Goal: Task Accomplishment & Management: Complete application form

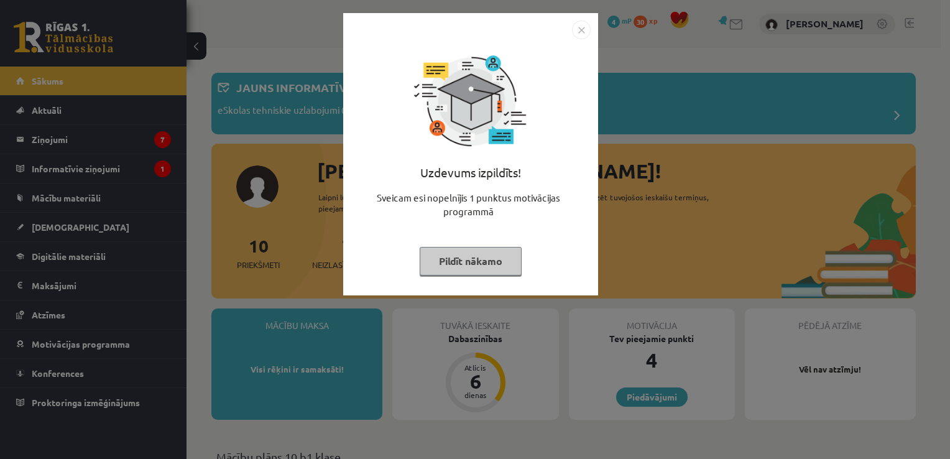
click at [583, 28] on img "Close" at bounding box center [581, 30] width 19 height 19
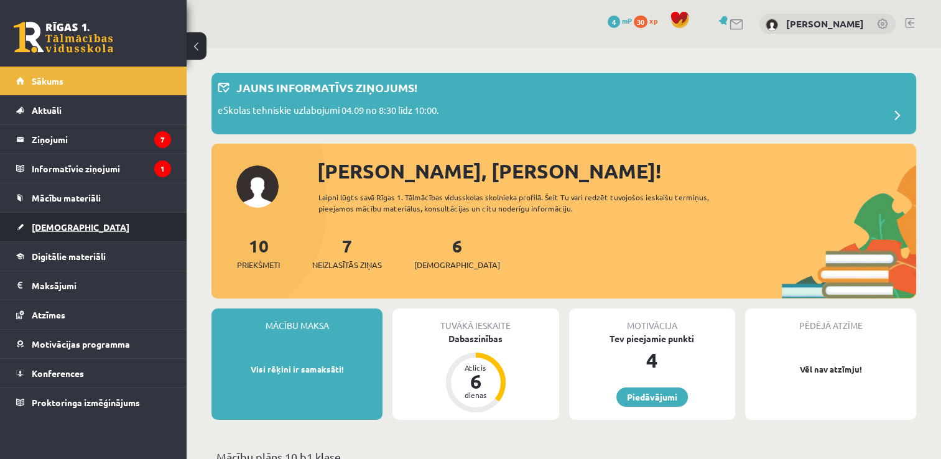
click at [48, 230] on span "[DEMOGRAPHIC_DATA]" at bounding box center [81, 226] width 98 height 11
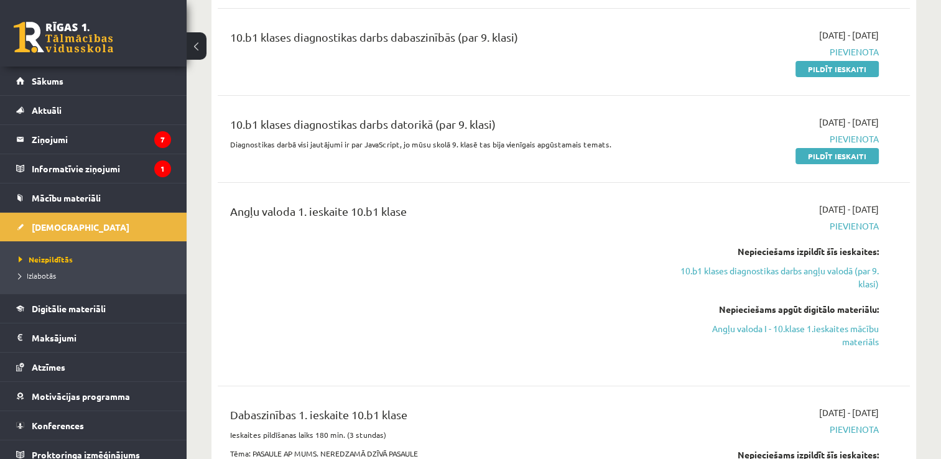
scroll to position [239, 0]
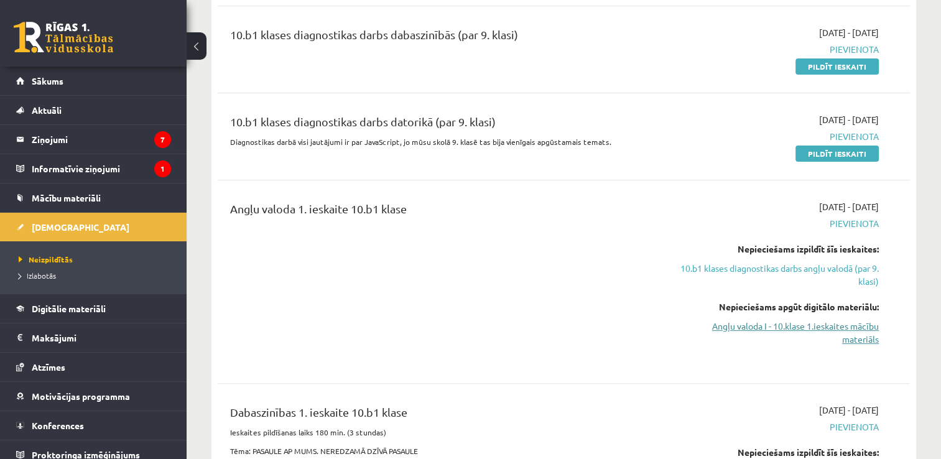
click at [840, 328] on link "Angļu valoda I - 10.klase 1.ieskaites mācību materiāls" at bounding box center [776, 333] width 204 height 26
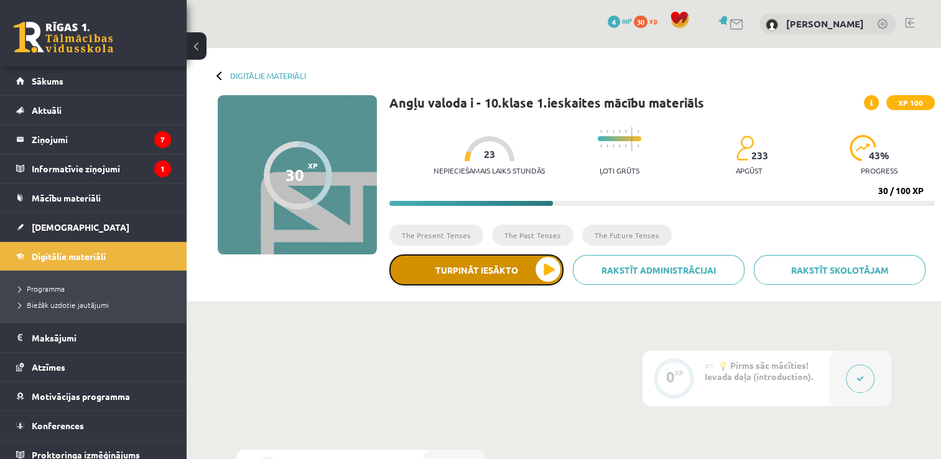
click at [450, 267] on button "Turpināt iesākto" at bounding box center [476, 269] width 174 height 31
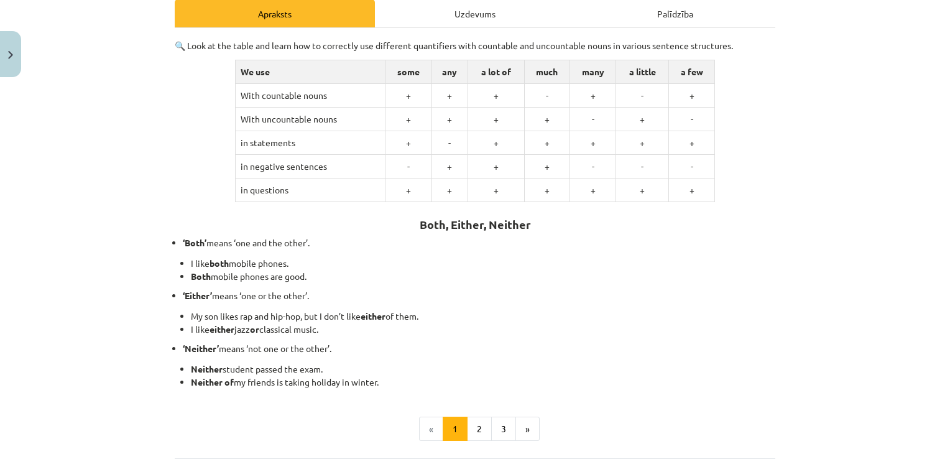
scroll to position [306, 0]
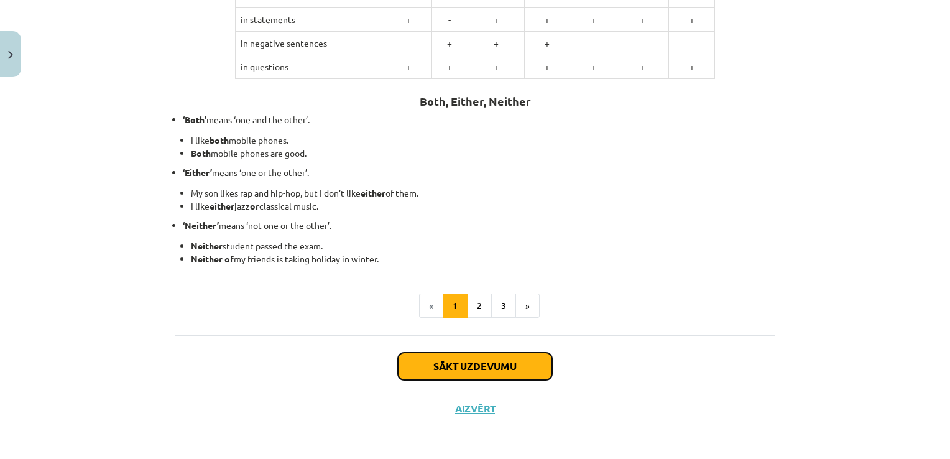
click at [448, 372] on button "Sākt uzdevumu" at bounding box center [475, 365] width 154 height 27
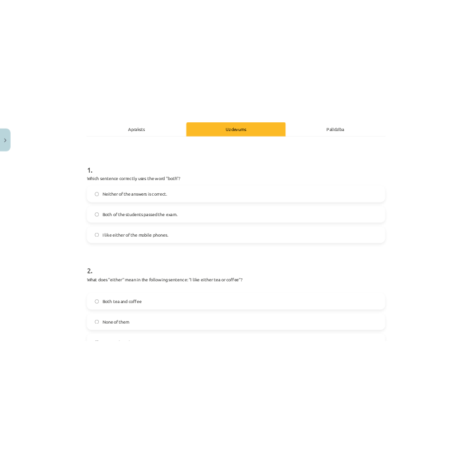
scroll to position [31, 0]
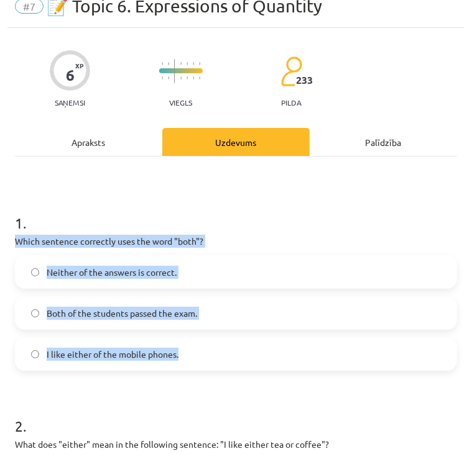
drag, startPoint x: 4, startPoint y: 236, endPoint x: 182, endPoint y: 352, distance: 212.2
click at [182, 352] on div "Mācību tēma: Angļu valoda i - 10.klase 1.ieskaites mācību materiāls #7 📝 Topic …" at bounding box center [236, 227] width 472 height 454
copy div "Which sentence correctly uses the word "both"? Neither of the answers is correc…"
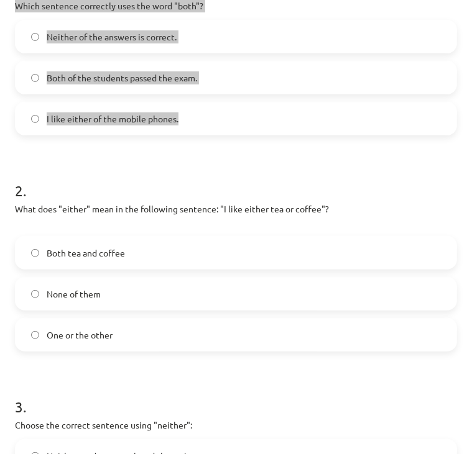
scroll to position [283, 0]
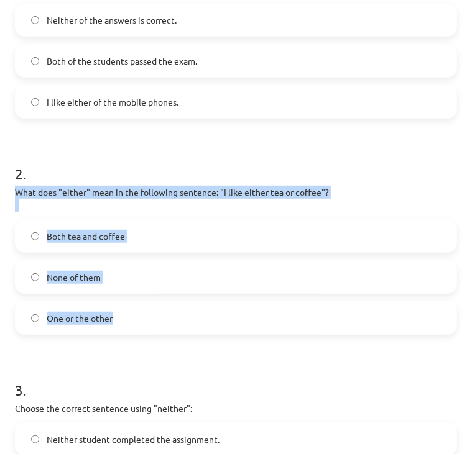
drag, startPoint x: 12, startPoint y: 191, endPoint x: 139, endPoint y: 312, distance: 175.0
click at [139, 312] on div "6 XP Saņemsi Viegls 233 pilda Apraksts Uzdevums Palīdzība 1 . Which sentence co…" at bounding box center [235, 214] width 457 height 876
copy div "What does "either" mean in the following sentence: "I like either tea or coffee…"
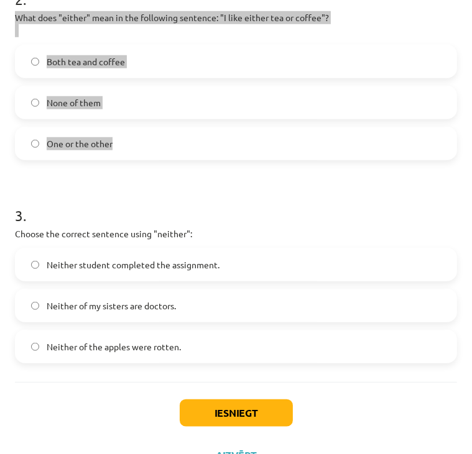
scroll to position [487, 0]
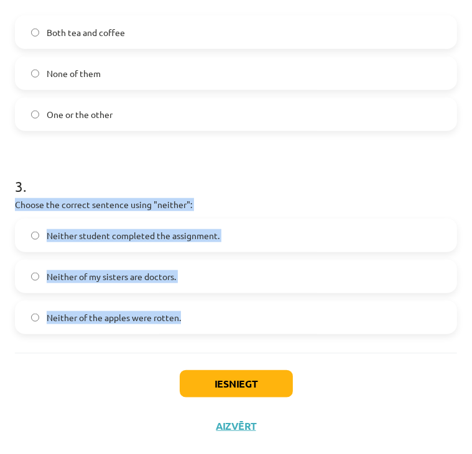
drag, startPoint x: 6, startPoint y: 198, endPoint x: 196, endPoint y: 319, distance: 225.6
click at [196, 319] on div "Mācību tēma: Angļu valoda i - 10.klase 1.ieskaites mācību materiāls #7 📝 Topic …" at bounding box center [236, 227] width 472 height 454
copy div "Choose the correct sentence using "neither": Neither student completed the assi…"
click at [224, 379] on button "Iesniegt" at bounding box center [236, 383] width 113 height 27
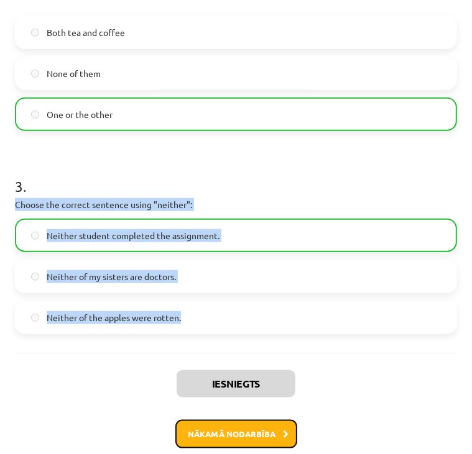
click at [234, 430] on button "Nākamā nodarbība" at bounding box center [236, 434] width 122 height 29
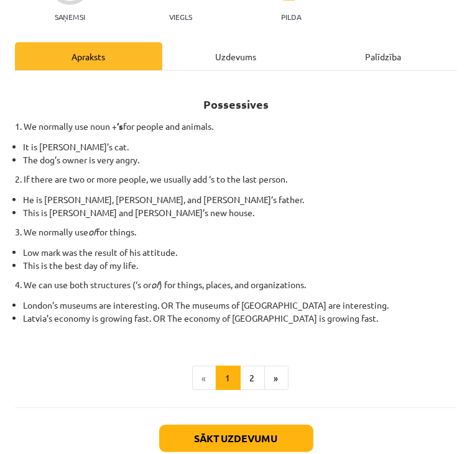
scroll to position [172, 0]
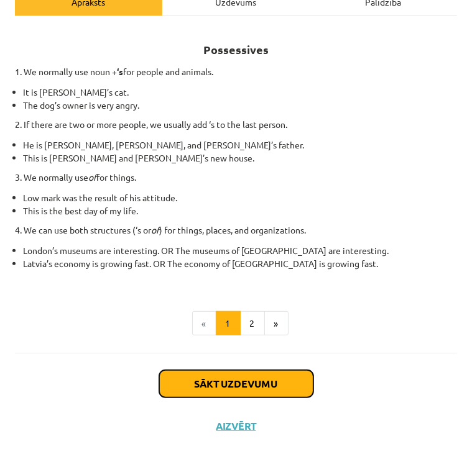
click at [224, 384] on button "Sākt uzdevumu" at bounding box center [236, 383] width 154 height 27
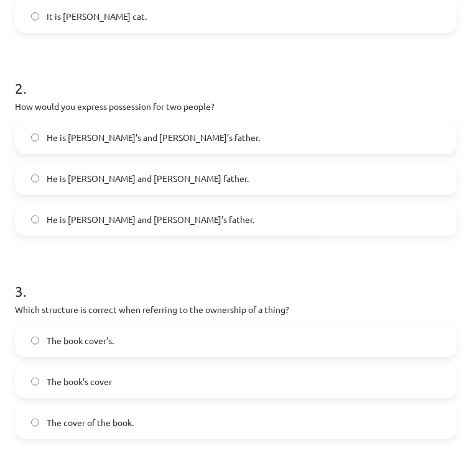
scroll to position [474, 0]
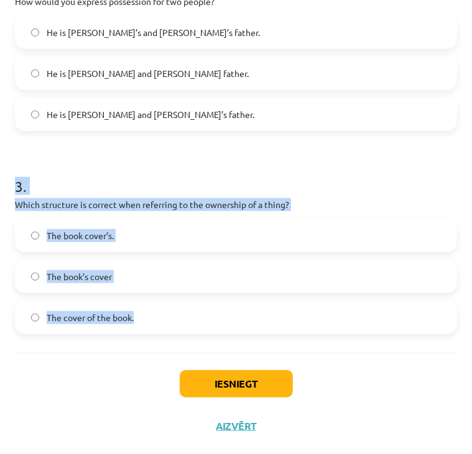
drag, startPoint x: 2, startPoint y: 191, endPoint x: 149, endPoint y: 326, distance: 198.8
click at [149, 326] on div "Mācību tēma: Angļu valoda i - 10.klase 1.ieskaites mācību materiāls #8 📝 Topic …" at bounding box center [236, 227] width 472 height 454
copy div "3 . Which structure is correct when referring to the ownership of a thing? The …"
click at [236, 387] on button "Iesniegt" at bounding box center [236, 383] width 113 height 27
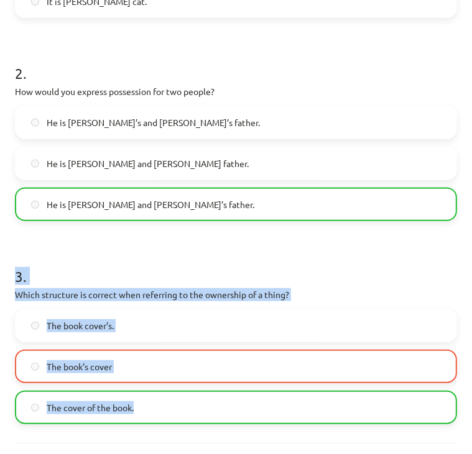
scroll to position [513, 0]
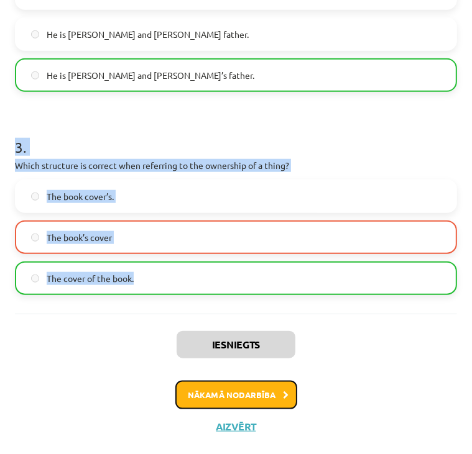
click at [231, 392] on button "Nākamā nodarbība" at bounding box center [236, 395] width 122 height 29
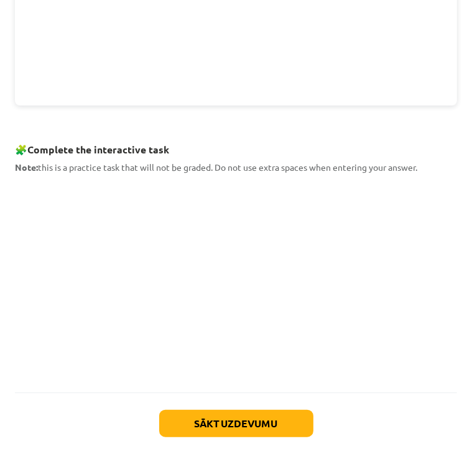
scroll to position [435, 0]
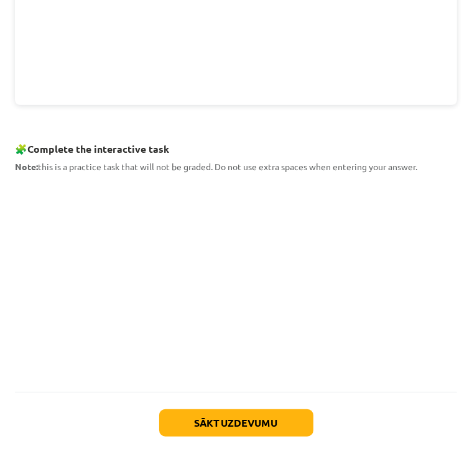
click at [6, 213] on div "Mācību tēma: Angļu valoda i - 10.klase 1.ieskaites mācību materiāls #9 📝 Topic …" at bounding box center [236, 227] width 472 height 454
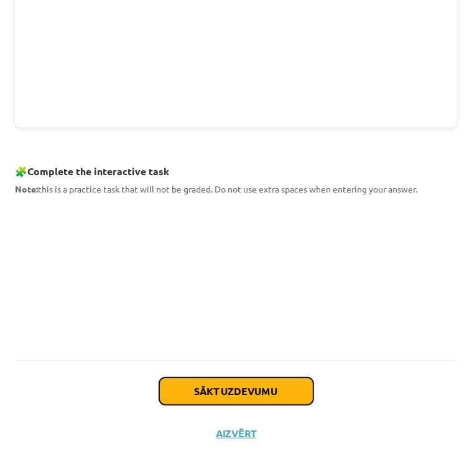
click at [236, 385] on button "Sākt uzdevumu" at bounding box center [236, 391] width 154 height 27
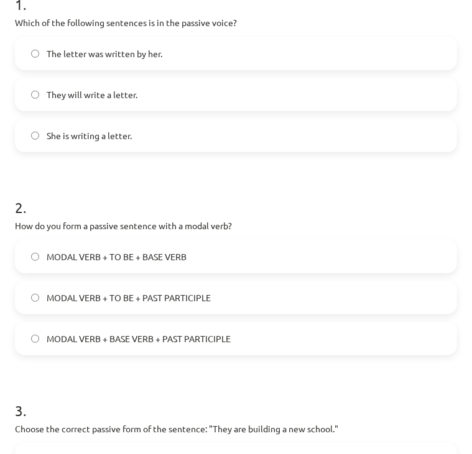
scroll to position [251, 0]
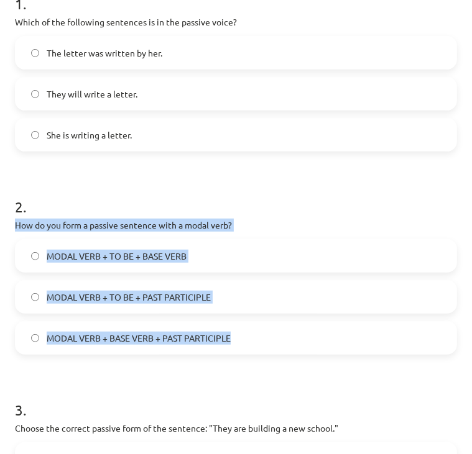
drag, startPoint x: 7, startPoint y: 223, endPoint x: 270, endPoint y: 333, distance: 284.8
click at [270, 333] on div "6 XP Saņemsi Grūts 233 pilda Apraksts Uzdevums Palīdzība 1 . Which of the follo…" at bounding box center [235, 240] width 457 height 863
copy div "How do you form a passive sentence with a modal verb? MODAL VERB + TO BE + BASE…"
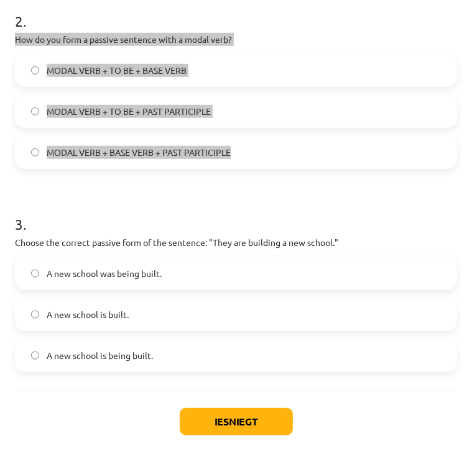
scroll to position [437, 0]
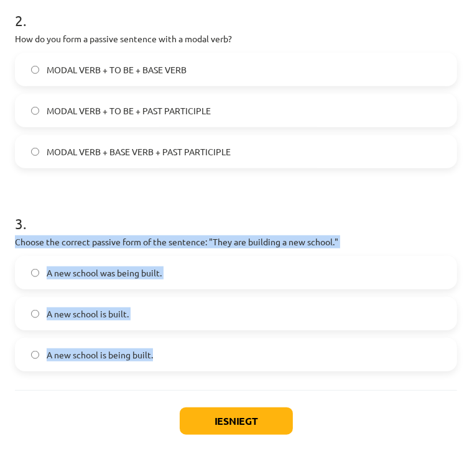
drag, startPoint x: 10, startPoint y: 237, endPoint x: 180, endPoint y: 358, distance: 208.7
click at [180, 358] on div "6 XP Saņemsi Grūts 233 pilda Apraksts Uzdevums Palīdzība 1 . Which of the follo…" at bounding box center [235, 53] width 457 height 863
copy div "Choose the correct passive form of the sentence: "They are building a new schoo…"
click at [216, 417] on button "Iesniegt" at bounding box center [236, 421] width 113 height 27
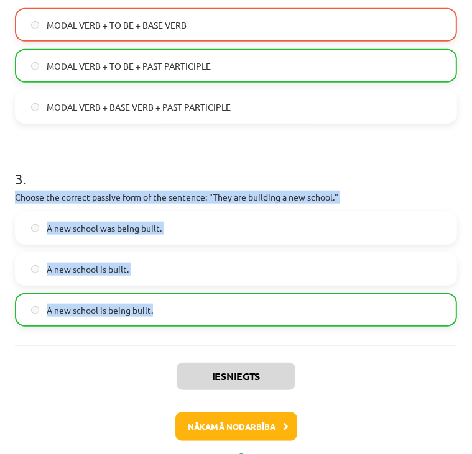
scroll to position [513, 0]
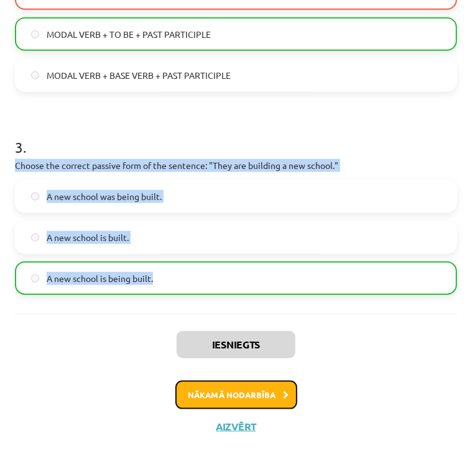
click at [216, 392] on button "Nākamā nodarbība" at bounding box center [236, 395] width 122 height 29
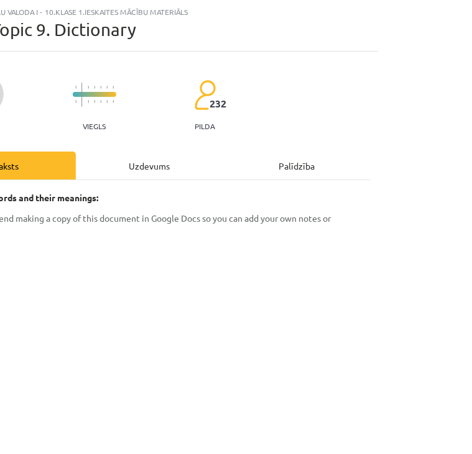
scroll to position [30, 0]
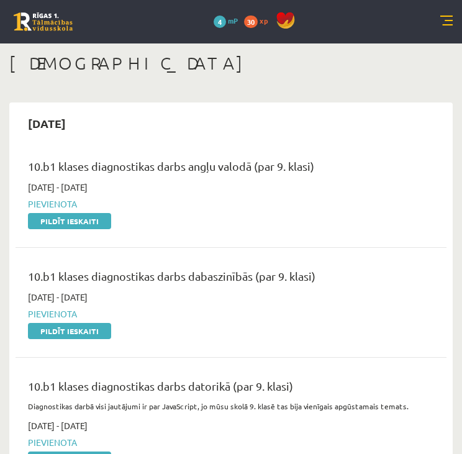
scroll to position [242, 0]
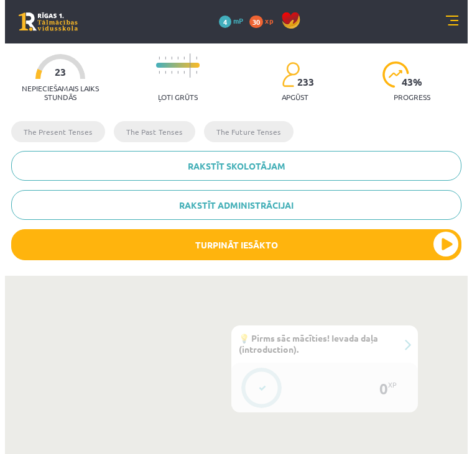
scroll to position [283, 0]
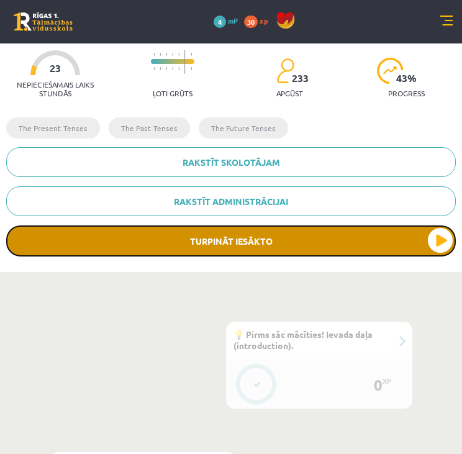
click at [231, 246] on button "Turpināt iesākto" at bounding box center [231, 241] width 450 height 31
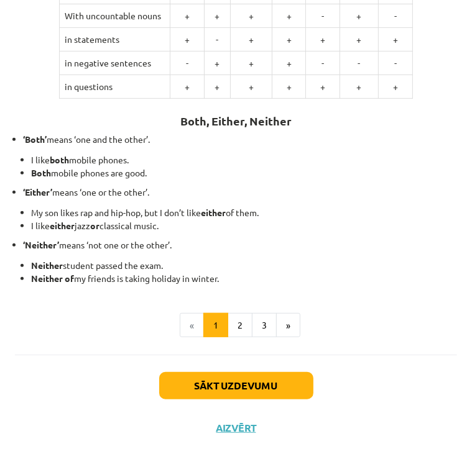
scroll to position [277, 0]
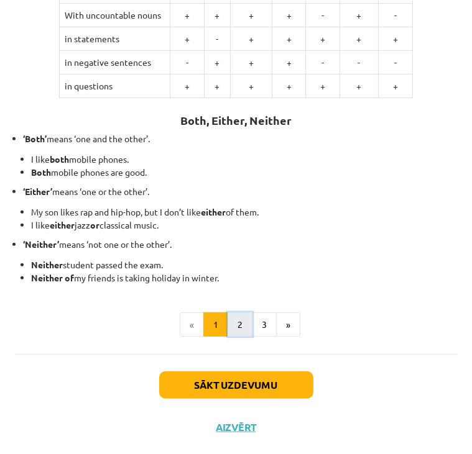
click at [239, 318] on button "2" at bounding box center [240, 325] width 25 height 25
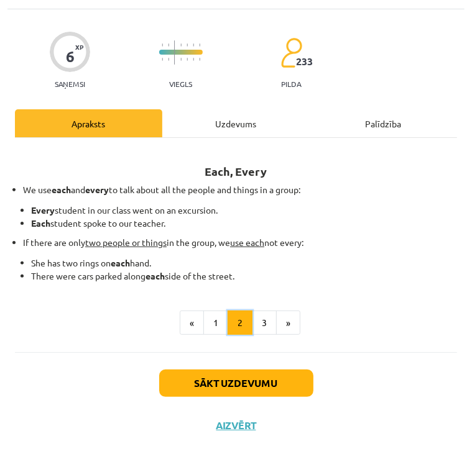
scroll to position [49, 0]
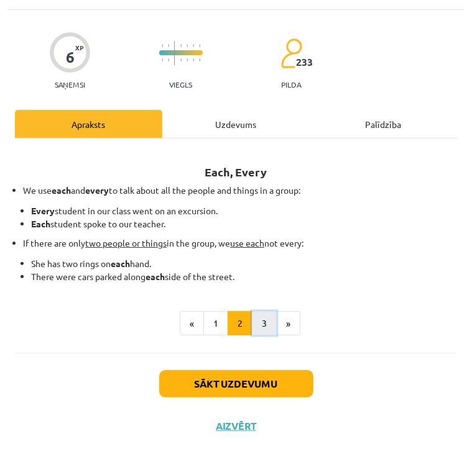
click at [256, 323] on button "3" at bounding box center [264, 323] width 25 height 25
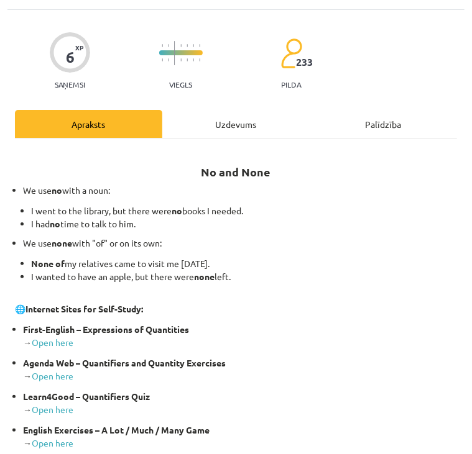
click at [90, 126] on div "Apraksts" at bounding box center [88, 124] width 147 height 28
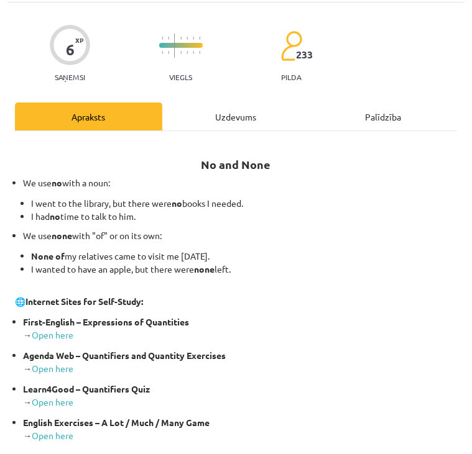
scroll to position [0, 0]
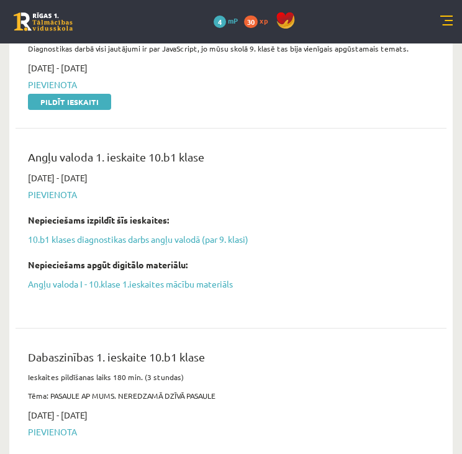
scroll to position [359, 0]
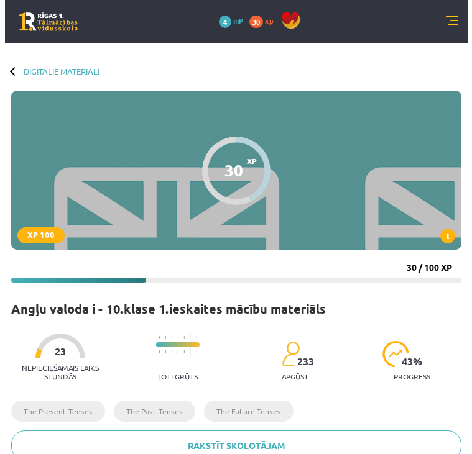
scroll to position [283, 0]
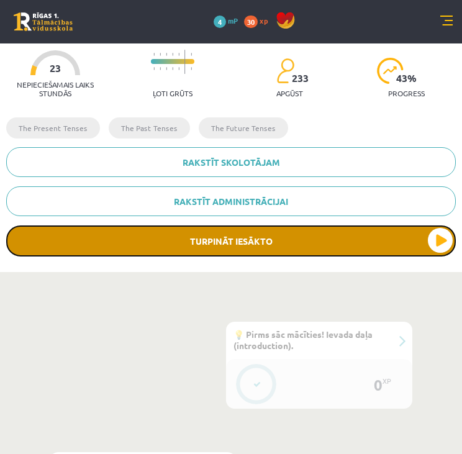
click at [373, 253] on button "Turpināt iesākto" at bounding box center [231, 241] width 450 height 31
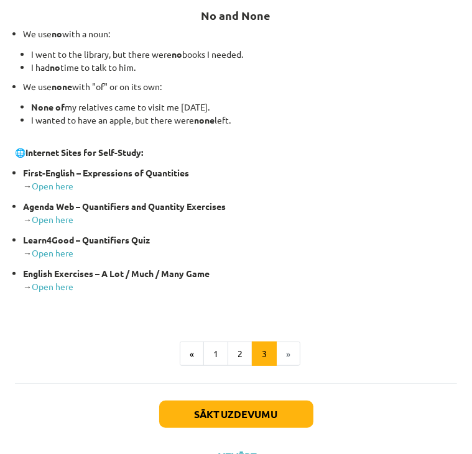
scroll to position [206, 0]
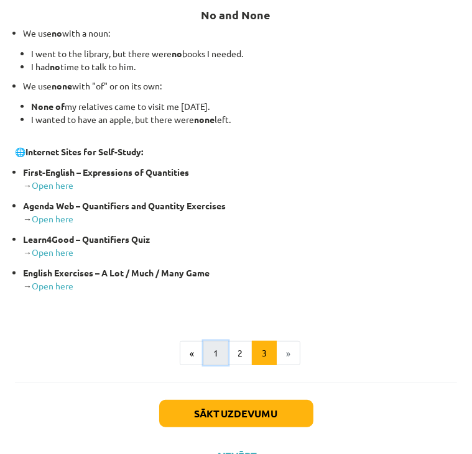
click at [206, 349] on button "1" at bounding box center [215, 353] width 25 height 25
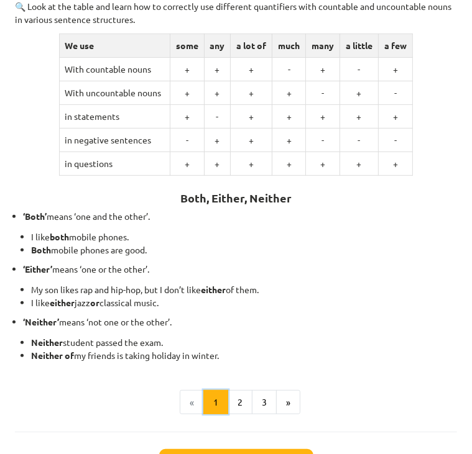
scroll to position [277, 0]
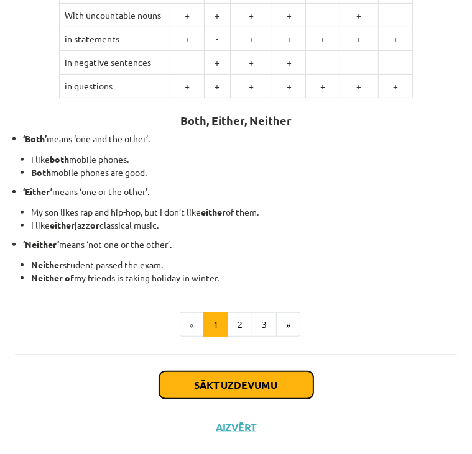
click at [244, 382] on button "Sākt uzdevumu" at bounding box center [236, 385] width 154 height 27
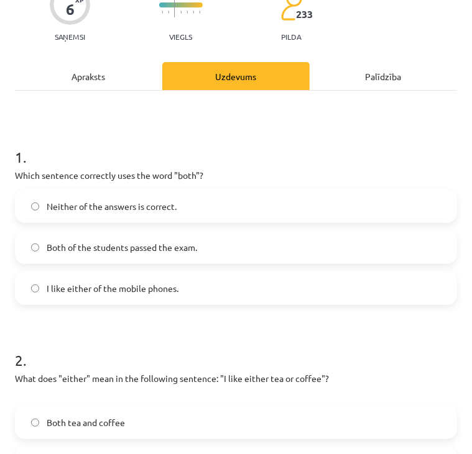
scroll to position [487, 0]
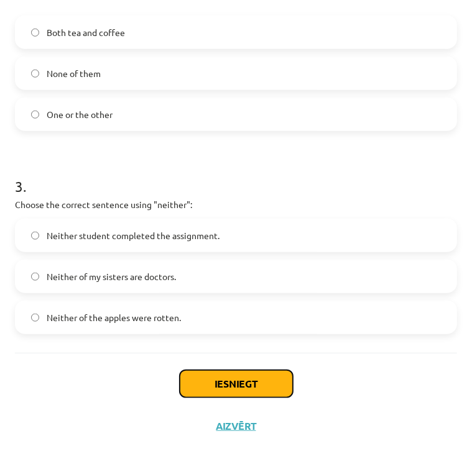
click at [227, 386] on button "Iesniegt" at bounding box center [236, 383] width 113 height 27
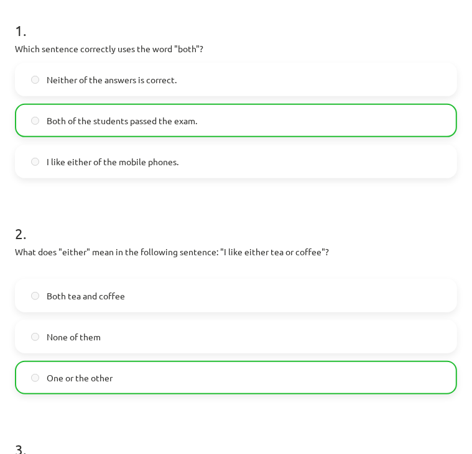
scroll to position [527, 0]
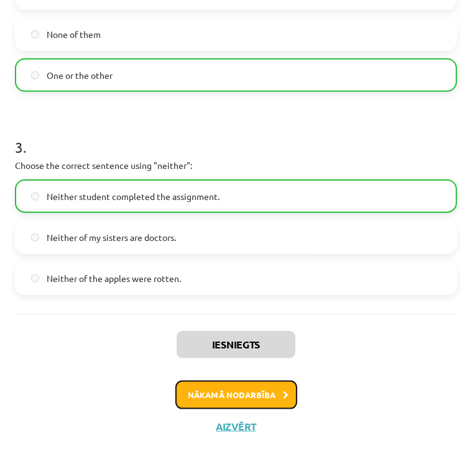
click at [242, 390] on button "Nākamā nodarbība" at bounding box center [236, 395] width 122 height 29
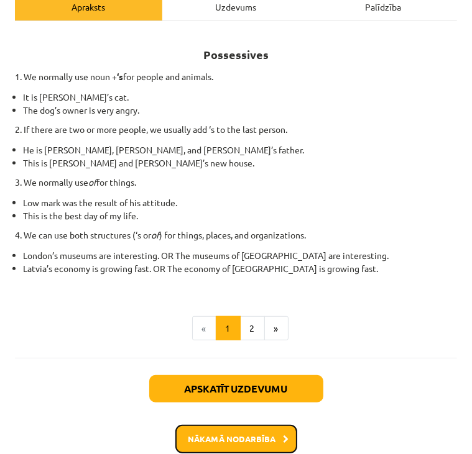
scroll to position [211, 0]
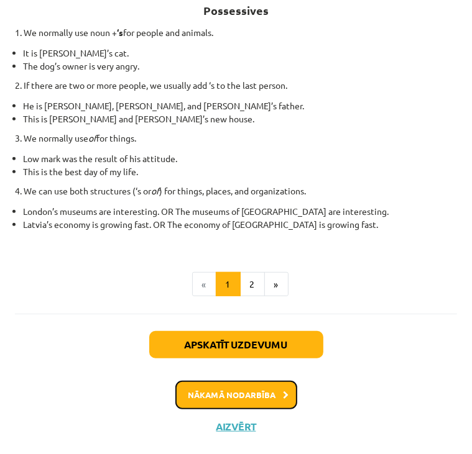
click at [230, 395] on button "Nākamā nodarbība" at bounding box center [236, 395] width 122 height 29
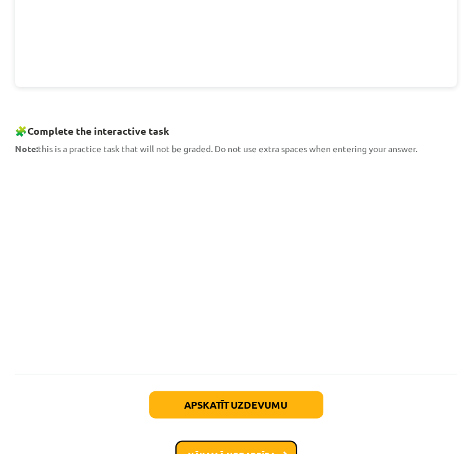
scroll to position [505, 0]
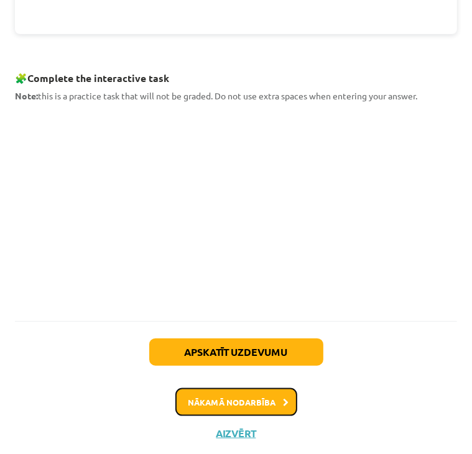
click at [251, 392] on button "Nākamā nodarbība" at bounding box center [236, 403] width 122 height 29
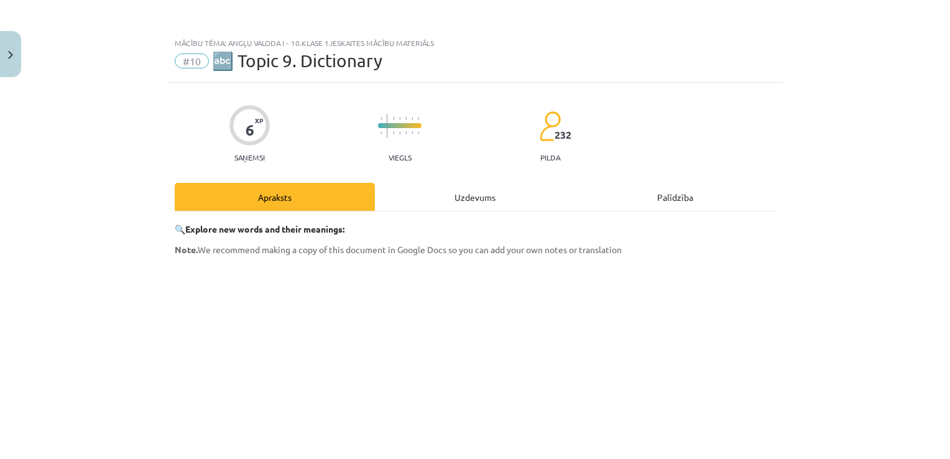
scroll to position [343, 0]
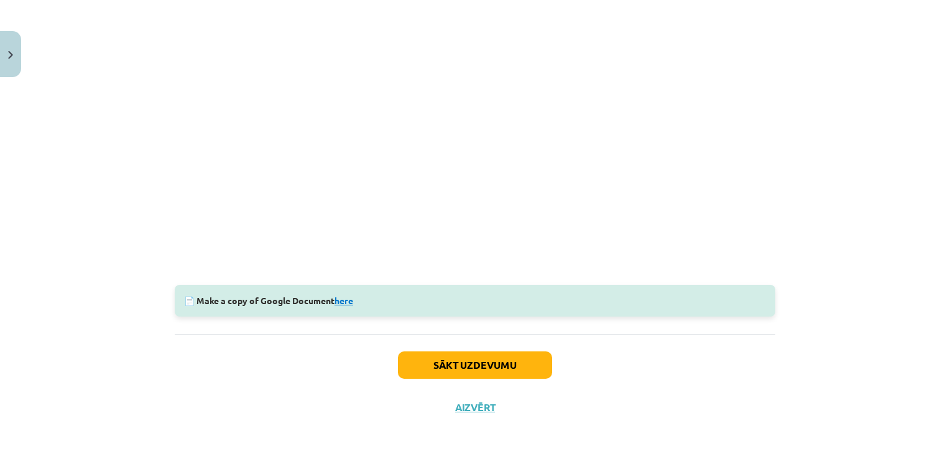
click at [345, 298] on link "here" at bounding box center [343, 300] width 19 height 11
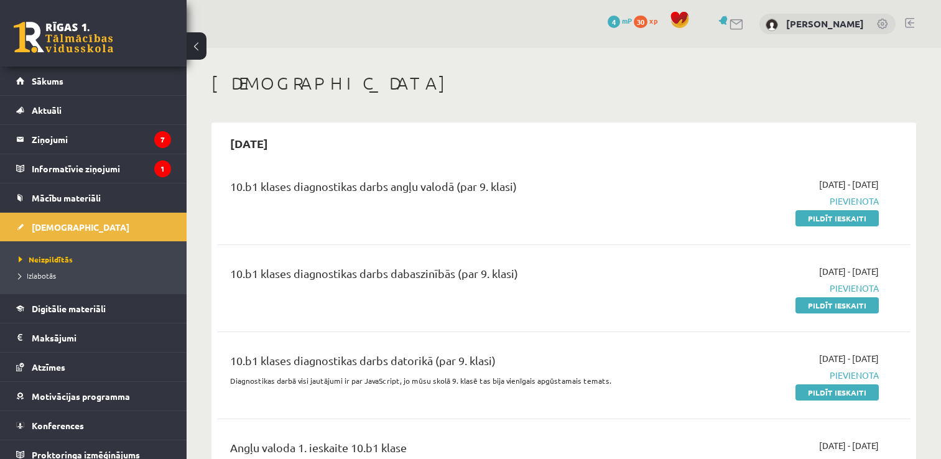
scroll to position [333, 0]
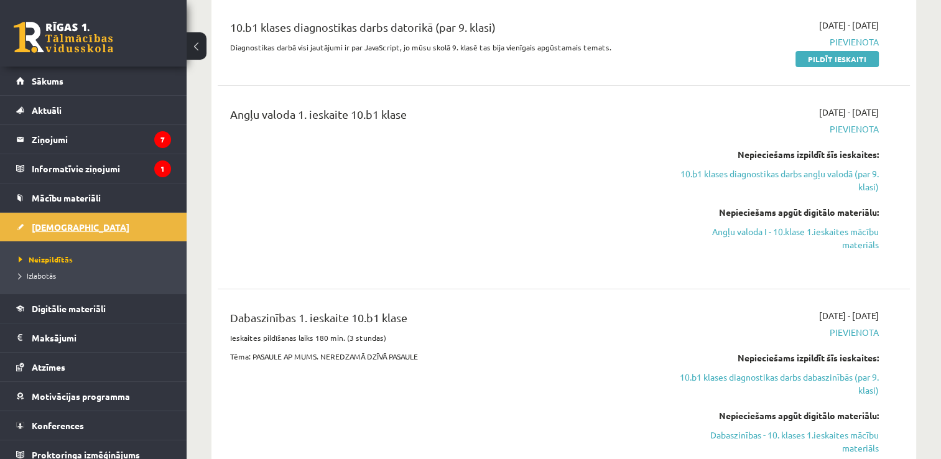
click at [55, 224] on span "[DEMOGRAPHIC_DATA]" at bounding box center [81, 226] width 98 height 11
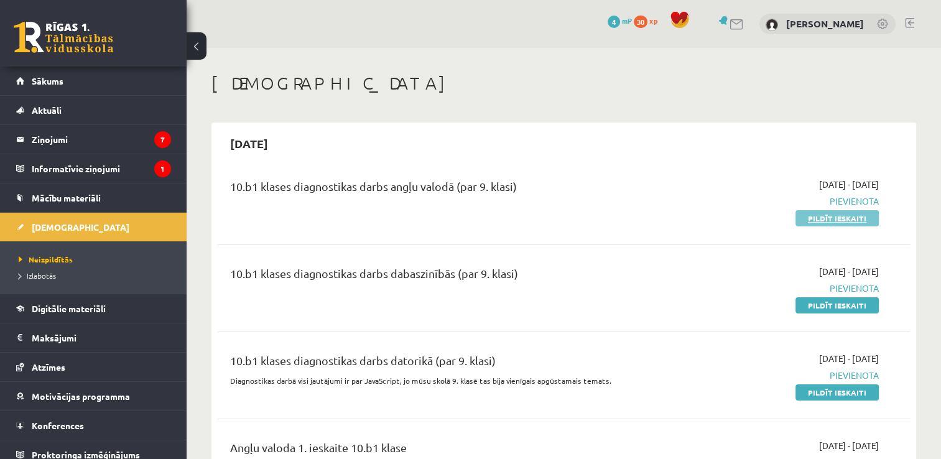
click at [828, 219] on link "Pildīt ieskaiti" at bounding box center [836, 218] width 83 height 16
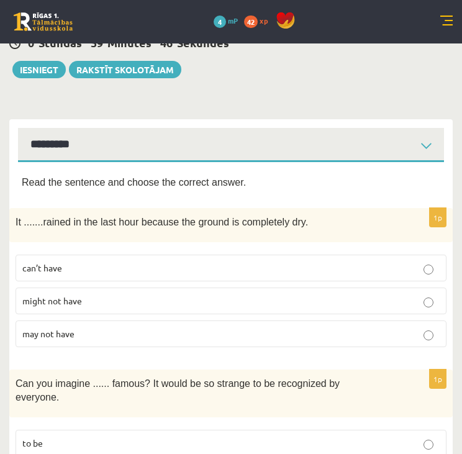
scroll to position [94, 0]
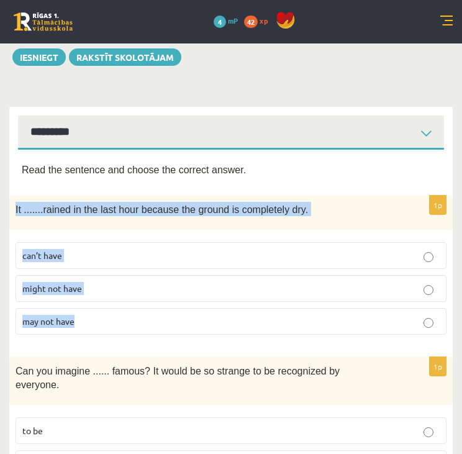
drag, startPoint x: 12, startPoint y: 198, endPoint x: 149, endPoint y: 320, distance: 182.7
click at [149, 320] on div "1p It ....... rained in the last hour because the ground is completely dry. can…" at bounding box center [231, 270] width 444 height 149
copy div "It ....... rained in the last hour because the ground is completely dry. can’t …"
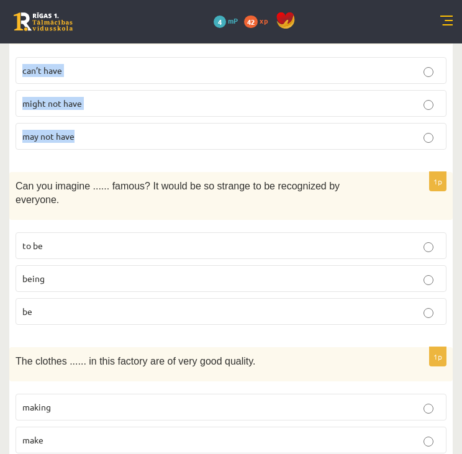
scroll to position [281, 0]
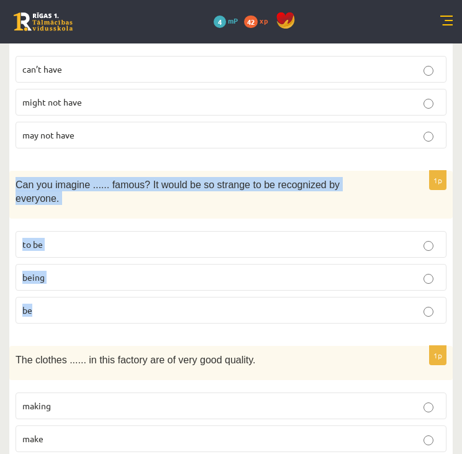
drag, startPoint x: 12, startPoint y: 168, endPoint x: 226, endPoint y: 282, distance: 242.5
click at [226, 282] on div "1p Can you imagine ...... famous? It would be so strange to be recognized by ev…" at bounding box center [231, 252] width 444 height 163
copy div "Can you imagine ...... famous? It would be so strange to be recognized by every…"
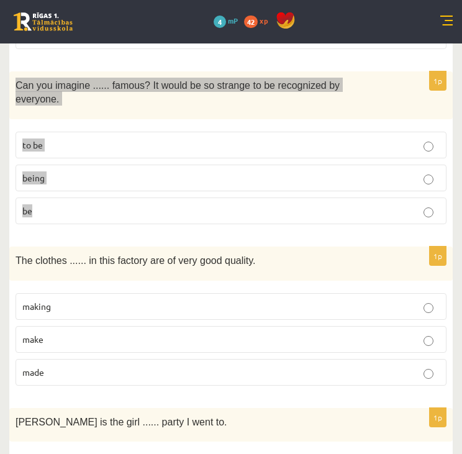
scroll to position [380, 0]
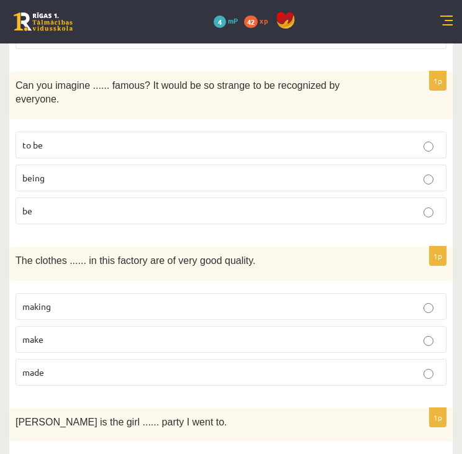
click at [48, 366] on p "made" at bounding box center [231, 372] width 418 height 13
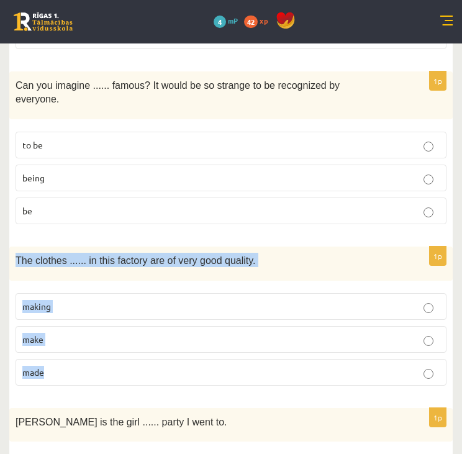
drag, startPoint x: 14, startPoint y: 231, endPoint x: 198, endPoint y: 328, distance: 208.8
click at [198, 328] on div "1p The clothes ...... in this factory are of very good quality. making make made" at bounding box center [231, 321] width 444 height 149
copy div "The clothes ...... in this factory are of very good quality. making make made"
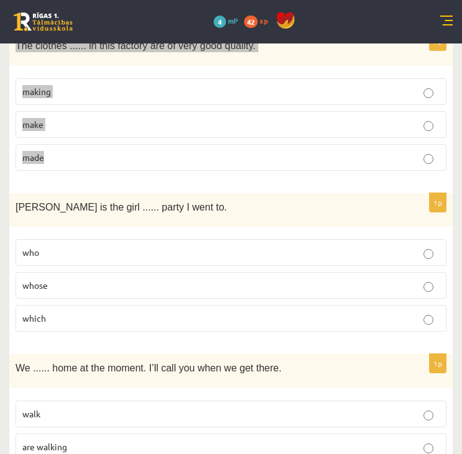
scroll to position [597, 0]
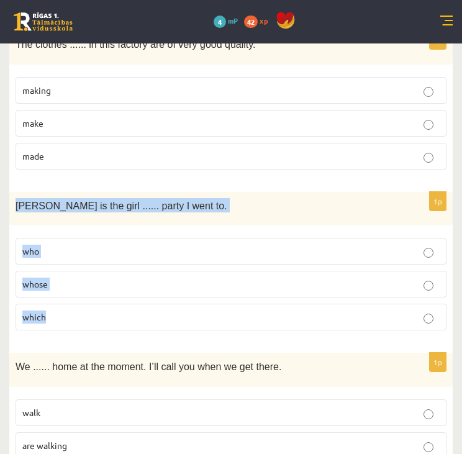
drag, startPoint x: 12, startPoint y: 173, endPoint x: 196, endPoint y: 301, distance: 224.2
click at [196, 301] on div "1p [PERSON_NAME] is the girl ...... party I went to. who whose which" at bounding box center [231, 266] width 444 height 149
copy div "[PERSON_NAME] is the girl ...... party I went to. who whose which"
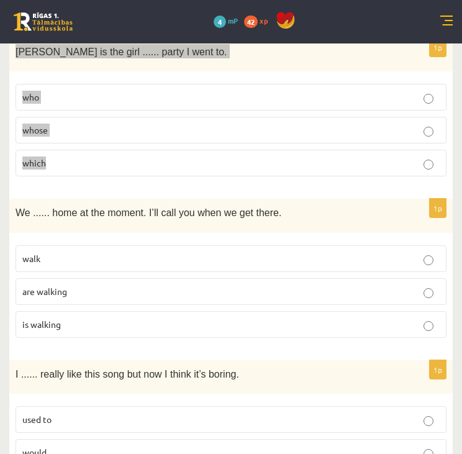
scroll to position [751, 0]
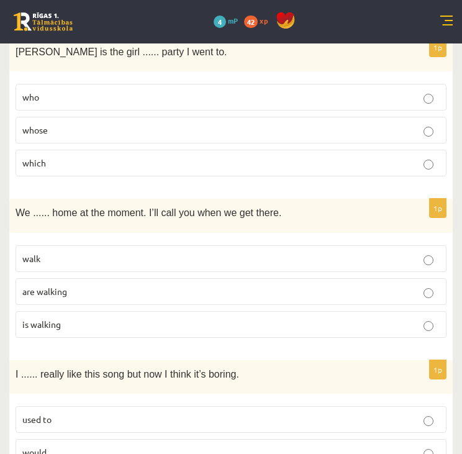
click at [92, 285] on p "are walking" at bounding box center [231, 291] width 418 height 13
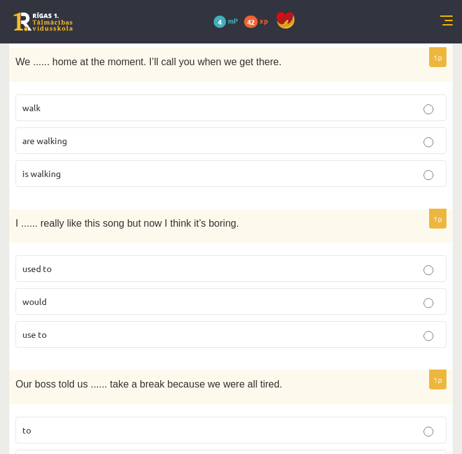
scroll to position [904, 0]
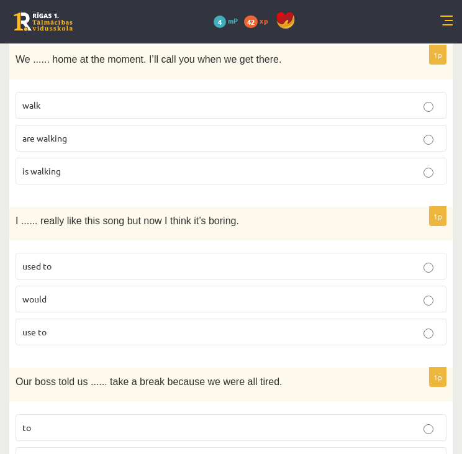
click at [119, 293] on p "would" at bounding box center [231, 299] width 418 height 13
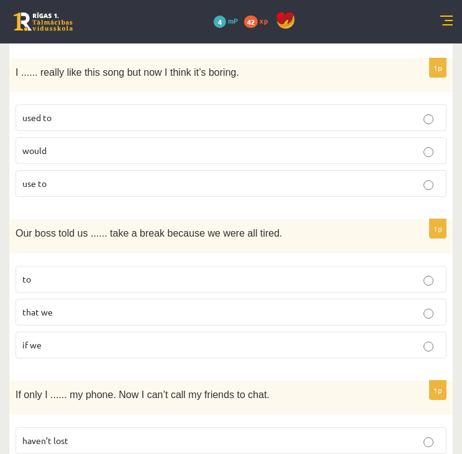
scroll to position [1054, 0]
click at [134, 272] on p "to" at bounding box center [231, 278] width 418 height 13
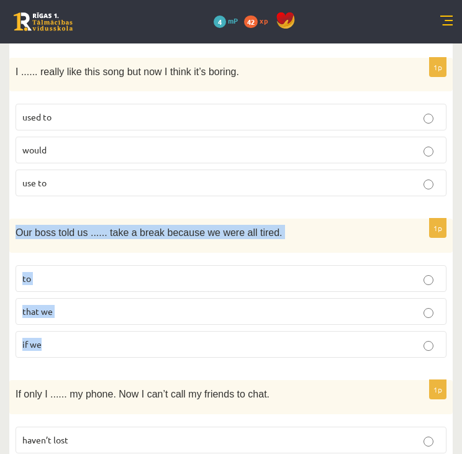
drag, startPoint x: 12, startPoint y: 201, endPoint x: 109, endPoint y: 324, distance: 157.1
click at [109, 324] on div "1p Our boss told us ...... take a break because we were all tired. to that we i…" at bounding box center [231, 293] width 444 height 149
copy div "Our boss told us ...... take a break because we were all tired. to that we if we"
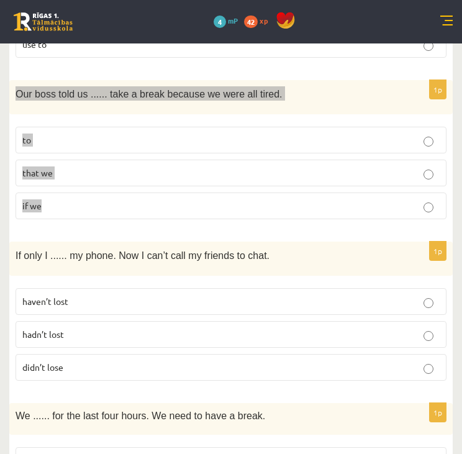
scroll to position [1202, 0]
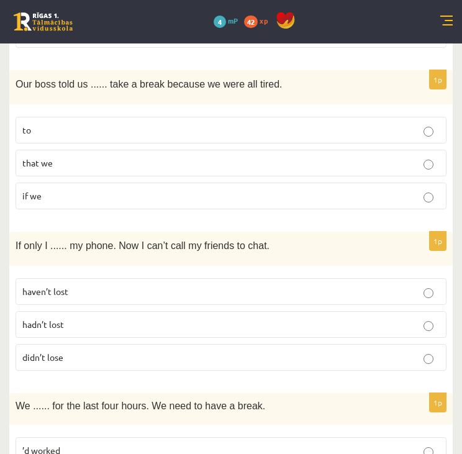
click at [81, 351] on p "didn’t lose" at bounding box center [231, 357] width 418 height 13
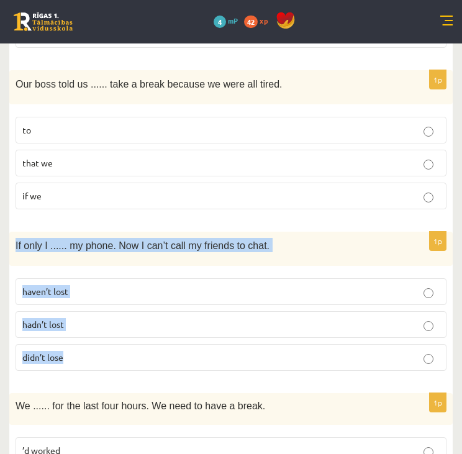
drag, startPoint x: 12, startPoint y: 213, endPoint x: 119, endPoint y: 340, distance: 165.9
click at [119, 340] on div "1p If only I ...... my phone. Now I can’t call my friends to chat. haven’t lost…" at bounding box center [231, 306] width 444 height 149
copy div "If only I ...... my phone. Now I can’t call my friends to chat. haven’t lost ha…"
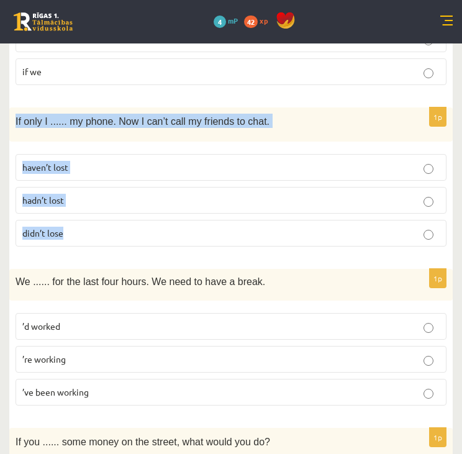
scroll to position [1359, 0]
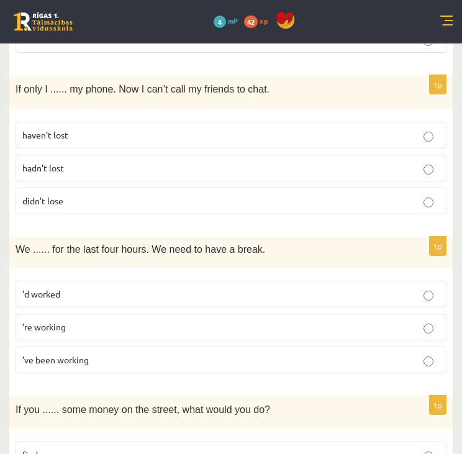
click at [52, 321] on span "’re working" at bounding box center [44, 326] width 44 height 11
click at [90, 288] on p "’d worked" at bounding box center [231, 294] width 418 height 13
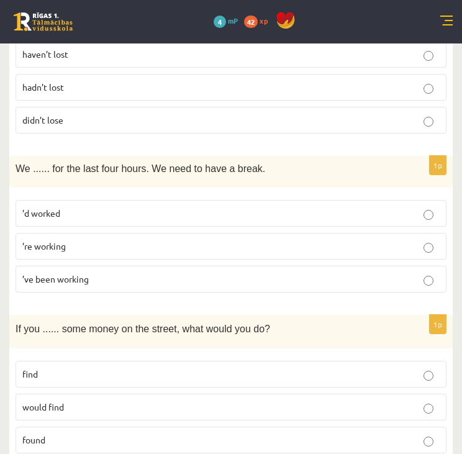
scroll to position [1441, 0]
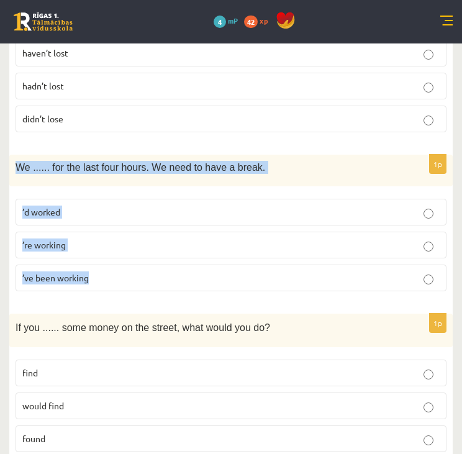
drag, startPoint x: 16, startPoint y: 132, endPoint x: 231, endPoint y: 237, distance: 239.9
click at [231, 237] on div "1p We ...... for the last four hours. We need to have a break. ’d worked ’re wo…" at bounding box center [231, 228] width 444 height 147
copy div "We ...... for the last four hours. We need to have a break. ’d worked ’re worki…"
click at [303, 272] on p "’ve been working" at bounding box center [231, 278] width 418 height 13
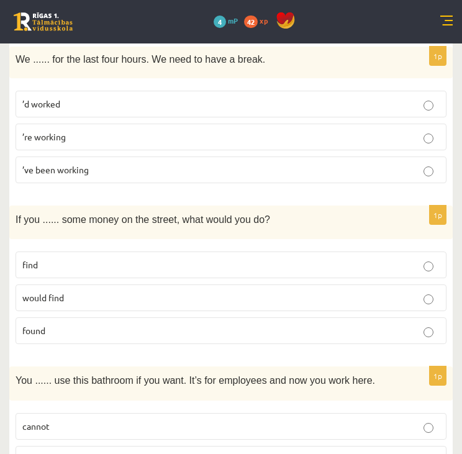
scroll to position [1550, 0]
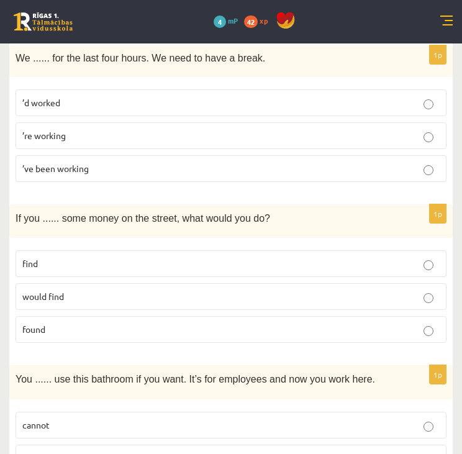
click at [94, 290] on p "would find" at bounding box center [231, 296] width 418 height 13
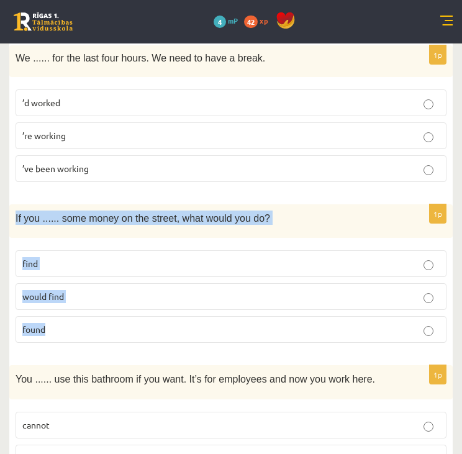
drag, startPoint x: 11, startPoint y: 185, endPoint x: 145, endPoint y: 294, distance: 173.2
click at [145, 294] on div "1p If you ...... some money on the street, what would you do? find would find f…" at bounding box center [231, 279] width 444 height 149
copy div "If you ...... some money on the street, what would you do? find would find found"
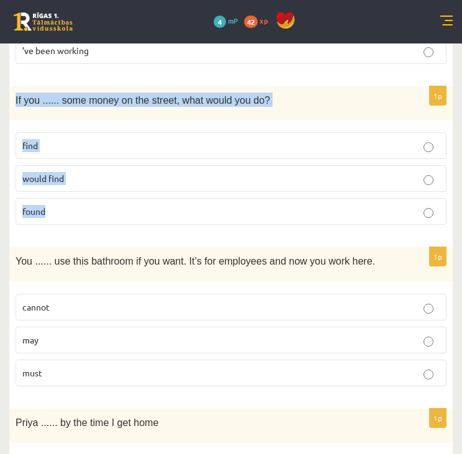
scroll to position [1670, 0]
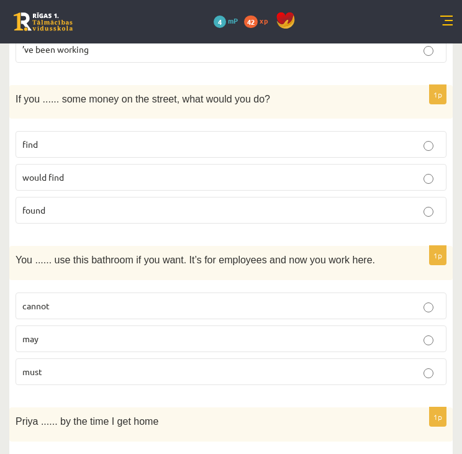
click at [80, 333] on p "may" at bounding box center [231, 339] width 418 height 13
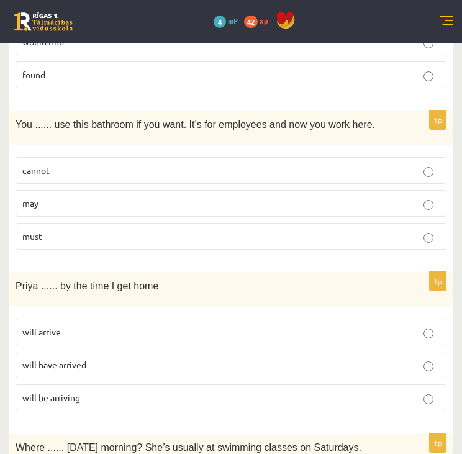
scroll to position [1805, 0]
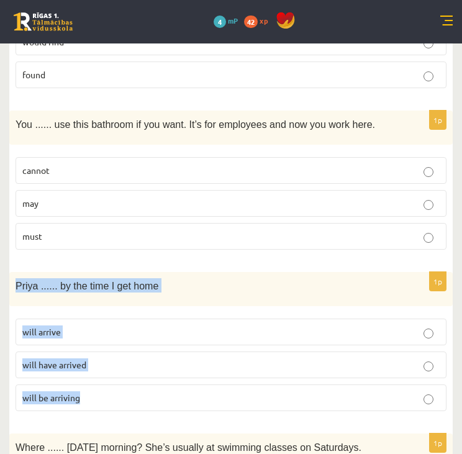
drag, startPoint x: 16, startPoint y: 251, endPoint x: 94, endPoint y: 350, distance: 126.1
click at [94, 350] on div "1p Priya ...... by the time I get home will arrive will have arrived will be ar…" at bounding box center [231, 346] width 444 height 149
copy div "Priya ...... by the time I get home will arrive will have arrived will be arriv…"
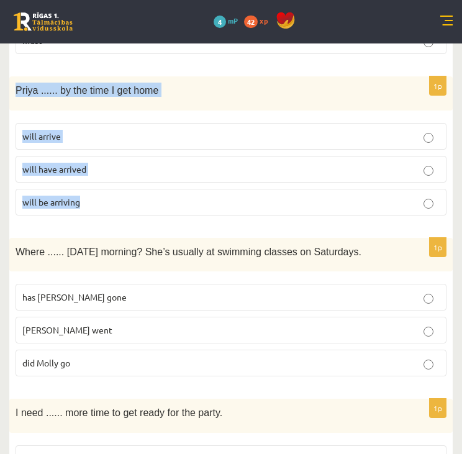
scroll to position [2002, 0]
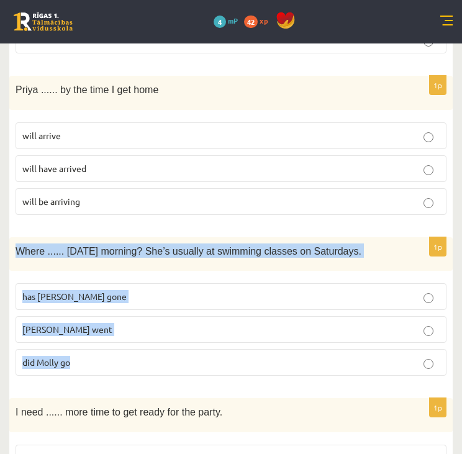
drag, startPoint x: 9, startPoint y: 211, endPoint x: 162, endPoint y: 314, distance: 185.0
click at [162, 314] on div "1p Where ...... yesterday morning? She’s usually at swimming classes on Saturda…" at bounding box center [231, 311] width 444 height 149
copy div "Where ...... yesterday morning? She’s usually at swimming classes on Saturdays.…"
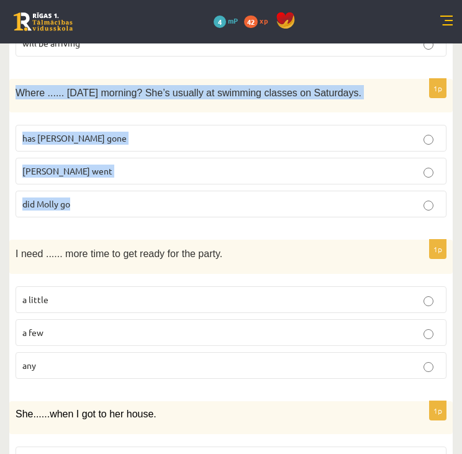
scroll to position [2161, 0]
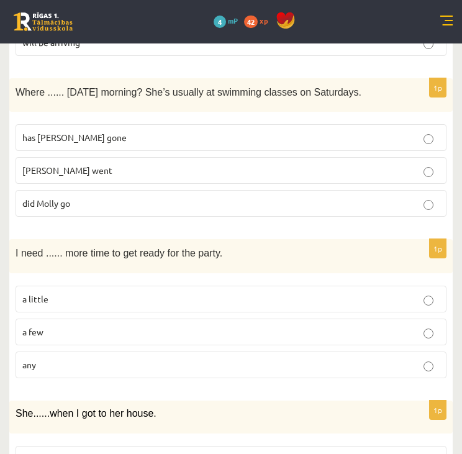
click at [435, 293] on p "a little" at bounding box center [231, 299] width 418 height 13
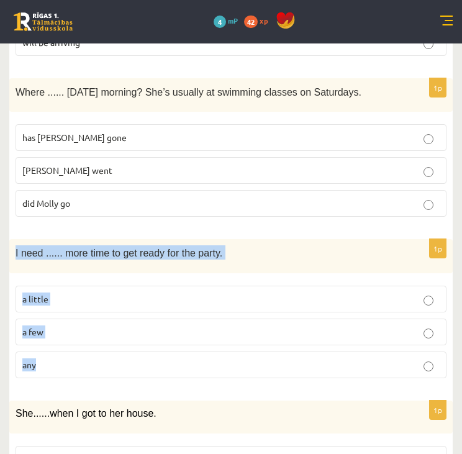
drag, startPoint x: 12, startPoint y: 213, endPoint x: 149, endPoint y: 330, distance: 179.9
click at [149, 330] on div "1p I need ...... more time to get ready for the party. a little a few any" at bounding box center [231, 313] width 444 height 149
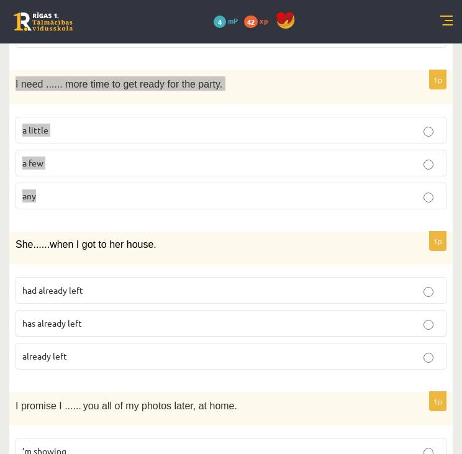
scroll to position [2332, 0]
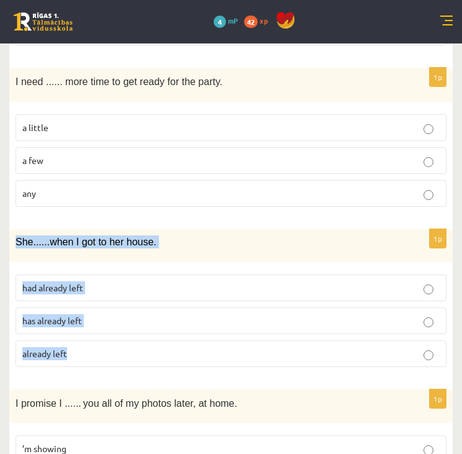
drag, startPoint x: 12, startPoint y: 205, endPoint x: 107, endPoint y: 307, distance: 139.5
click at [107, 307] on div "1p She ...... when I got to her house. had already left has already left alread…" at bounding box center [231, 303] width 444 height 148
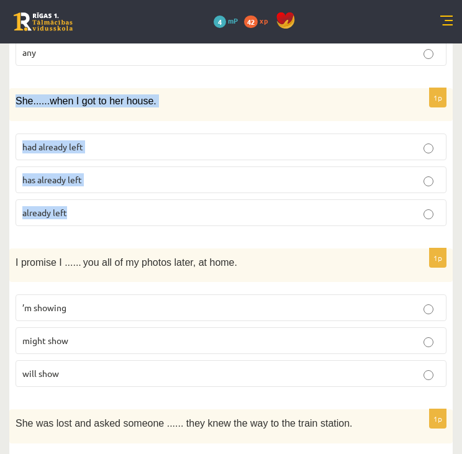
scroll to position [2474, 0]
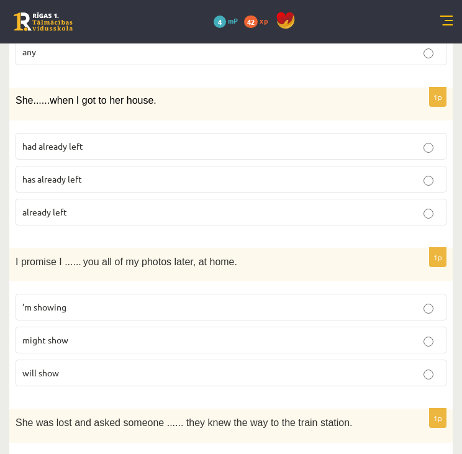
click at [125, 367] on p "will show" at bounding box center [231, 373] width 418 height 13
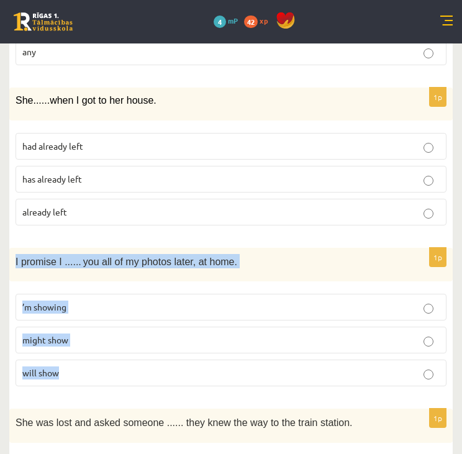
drag, startPoint x: 15, startPoint y: 221, endPoint x: 146, endPoint y: 330, distance: 170.8
click at [146, 330] on div "1p I promise I ...... you all of my photos later, at home. ’m showing might sho…" at bounding box center [231, 322] width 444 height 149
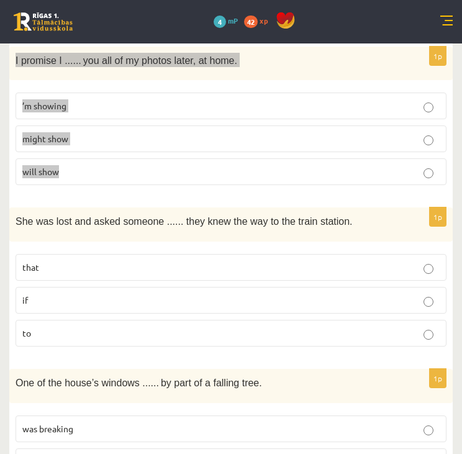
scroll to position [2675, 0]
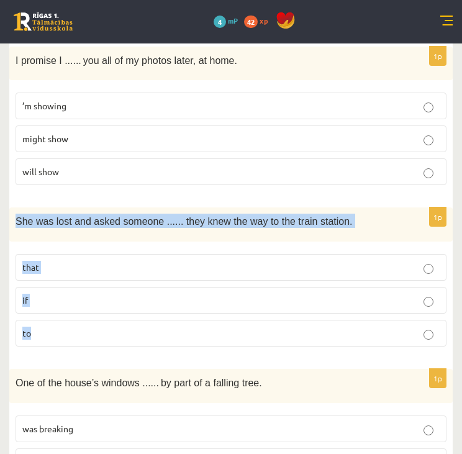
drag, startPoint x: 17, startPoint y: 180, endPoint x: 122, endPoint y: 285, distance: 149.4
click at [122, 285] on div "1p She was lost and asked someone ...... they knew the way to the train station…" at bounding box center [231, 282] width 444 height 149
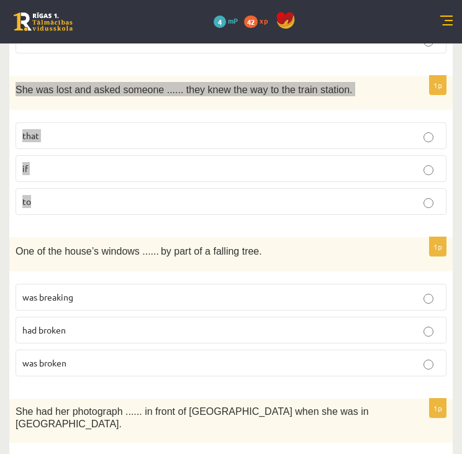
scroll to position [2807, 0]
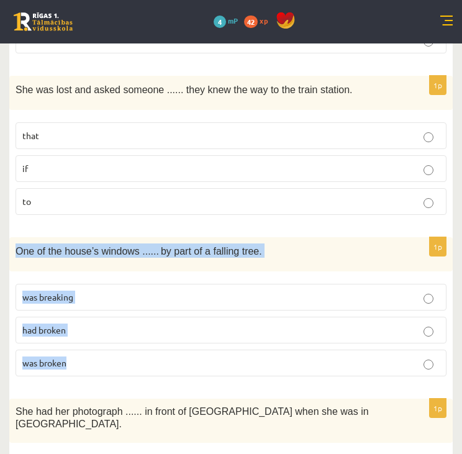
drag, startPoint x: 16, startPoint y: 212, endPoint x: 121, endPoint y: 319, distance: 149.5
click at [121, 319] on div "1p One of the house’s windows ...... by part of a falling tree. was breaking ha…" at bounding box center [231, 311] width 444 height 149
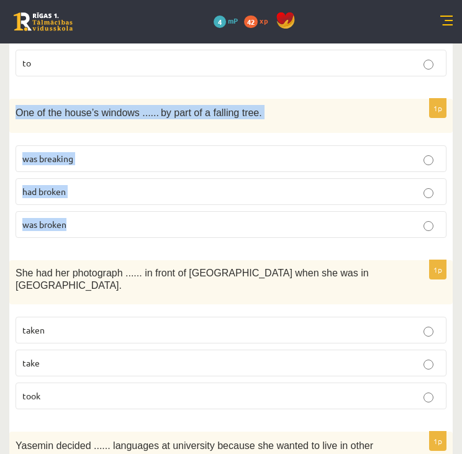
scroll to position [2948, 0]
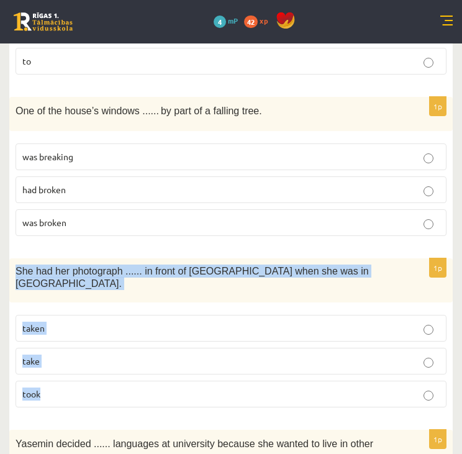
drag, startPoint x: 16, startPoint y: 225, endPoint x: 97, endPoint y: 343, distance: 143.5
click at [97, 343] on div "1p She had her photograph ...... in front of Notre Dame when she was in Paris. …" at bounding box center [231, 339] width 444 height 160
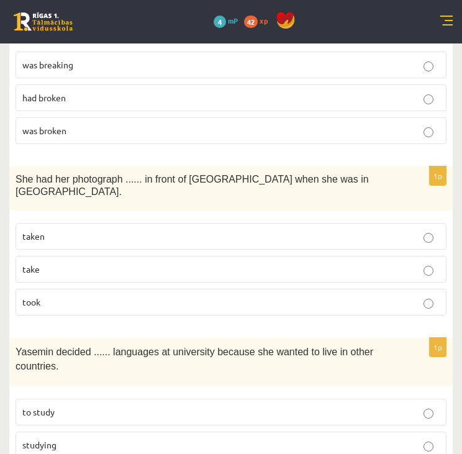
click at [80, 399] on label "to study" at bounding box center [231, 412] width 431 height 27
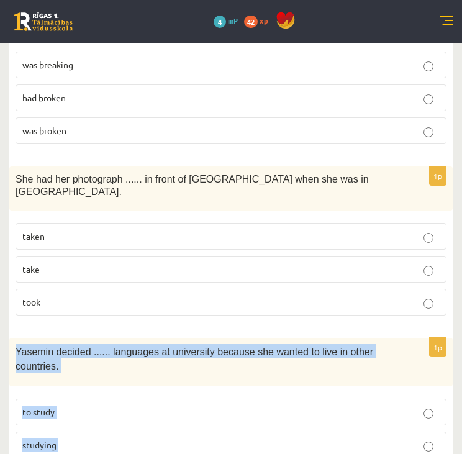
drag, startPoint x: 14, startPoint y: 296, endPoint x: 80, endPoint y: 408, distance: 129.5
click at [80, 408] on div "1p Yasemin decided ...... languages at university because she wanted to live in…" at bounding box center [231, 419] width 444 height 163
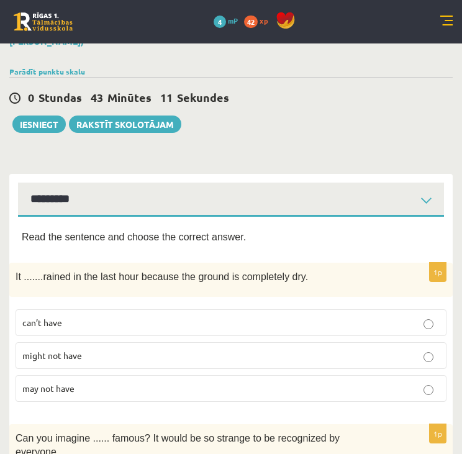
scroll to position [0, 0]
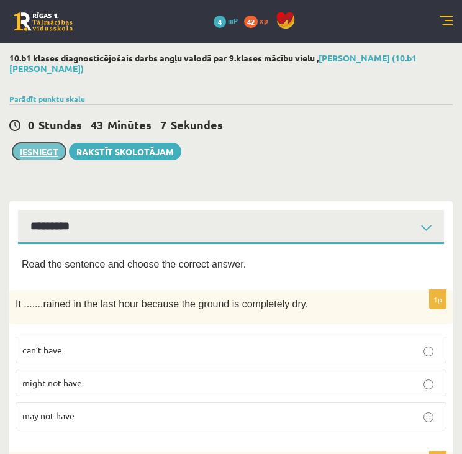
click at [35, 143] on button "Iesniegt" at bounding box center [38, 151] width 53 height 17
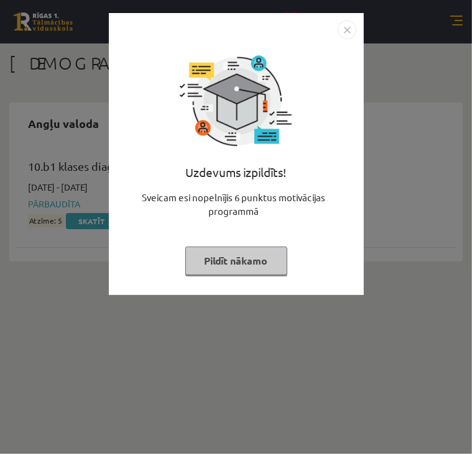
click at [347, 26] on img "Close" at bounding box center [347, 30] width 19 height 19
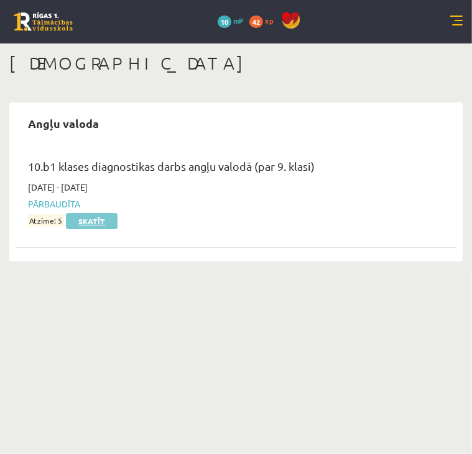
click at [85, 216] on link "Skatīt" at bounding box center [92, 221] width 52 height 16
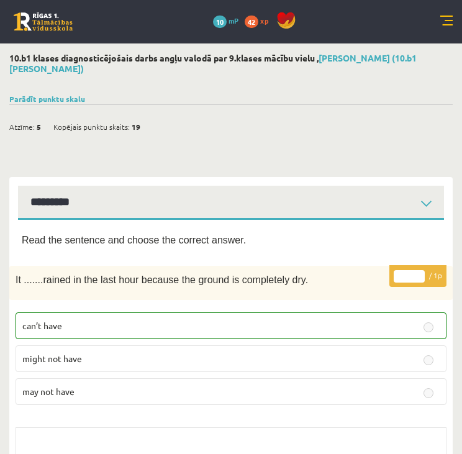
select select "**********"
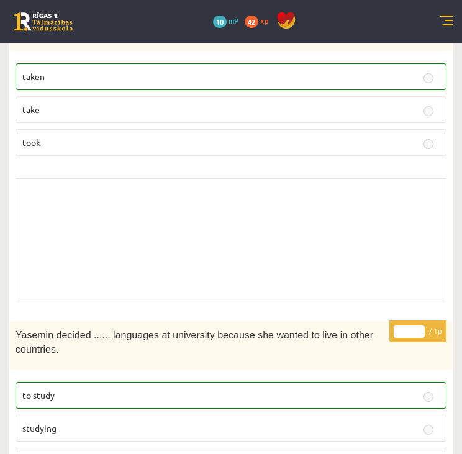
scroll to position [5874, 0]
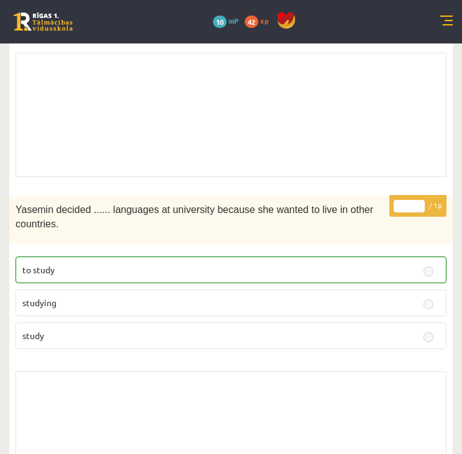
click at [211, 372] on div "Skolotāja pielikums" at bounding box center [231, 434] width 431 height 124
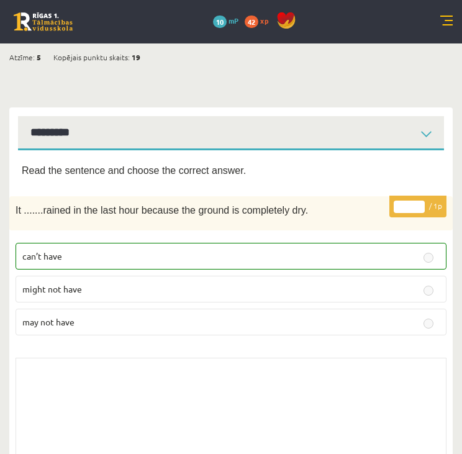
scroll to position [0, 0]
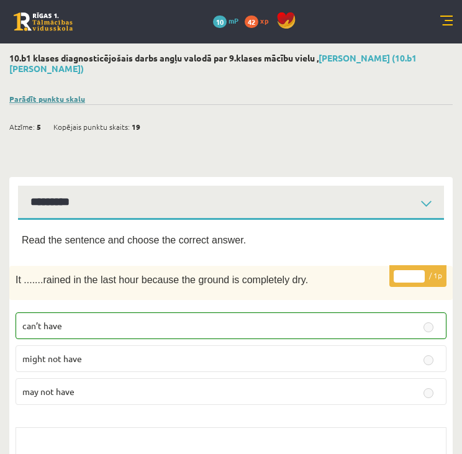
click at [20, 94] on link "Parādīt punktu skalu" at bounding box center [47, 99] width 76 height 10
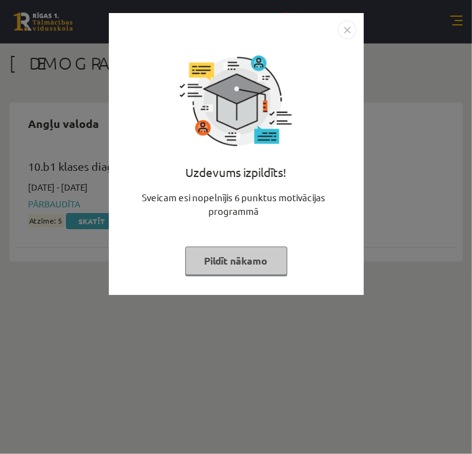
click at [349, 29] on img "Close" at bounding box center [347, 30] width 19 height 19
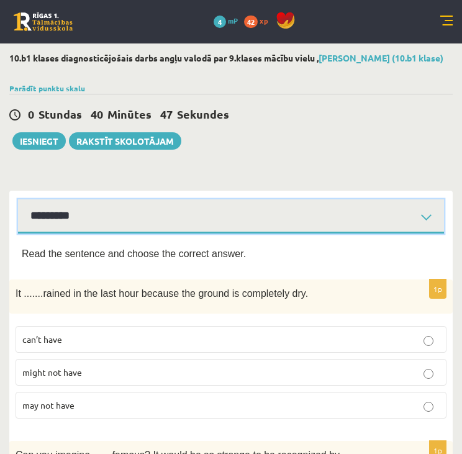
click at [423, 223] on select "**********" at bounding box center [231, 217] width 426 height 34
select select "**********"
click at [18, 200] on select "**********" at bounding box center [231, 217] width 426 height 34
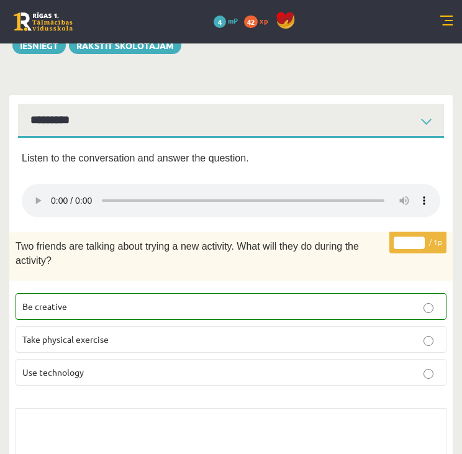
scroll to position [104, 0]
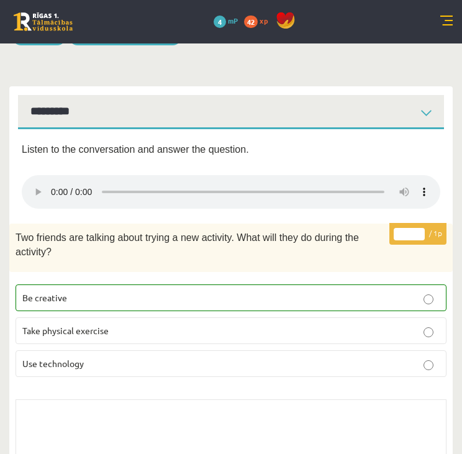
click at [47, 278] on fieldset "Be creative Take physical exercise Use technology" at bounding box center [231, 329] width 431 height 103
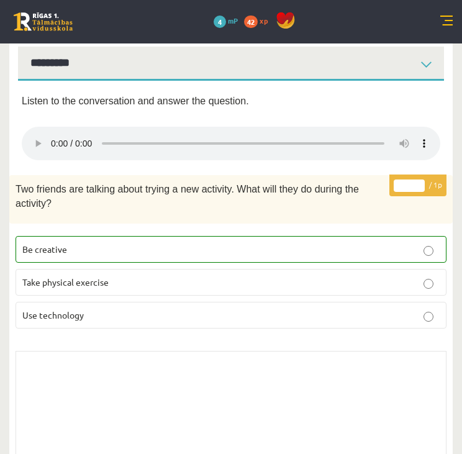
scroll to position [0, 0]
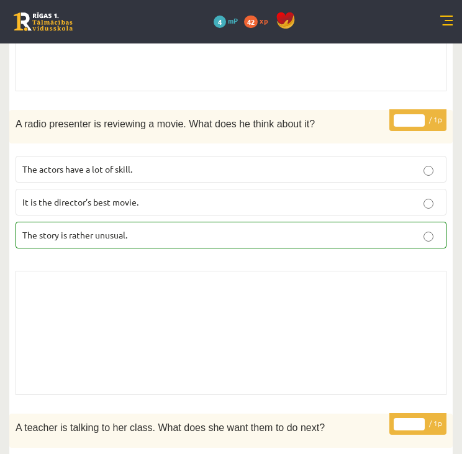
scroll to position [536, 0]
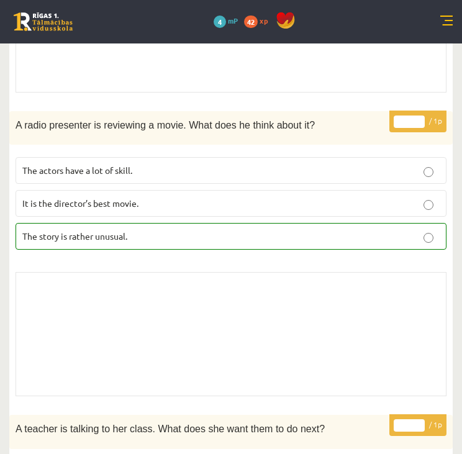
click at [416, 230] on p "The story is rather unusual." at bounding box center [231, 236] width 418 height 13
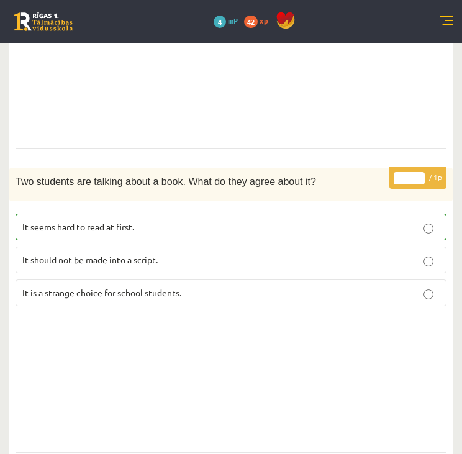
scroll to position [1128, 0]
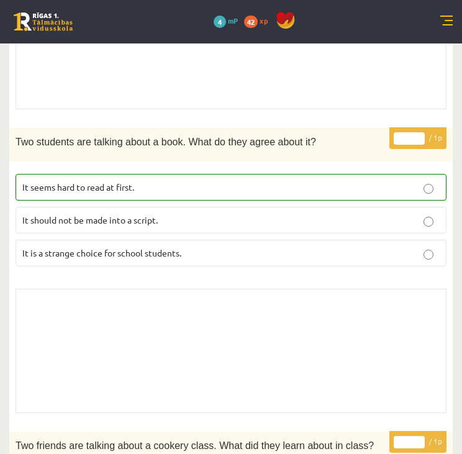
click at [127, 247] on span "It is a strange choice for school students." at bounding box center [101, 252] width 159 height 11
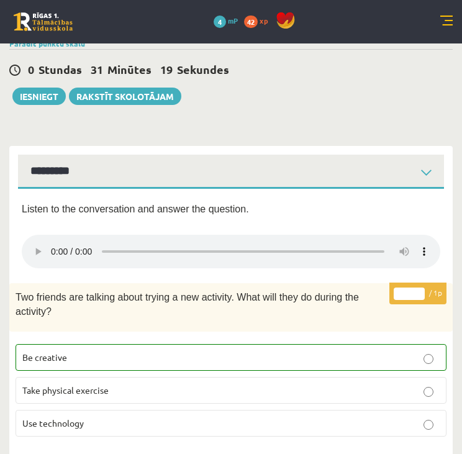
scroll to position [0, 0]
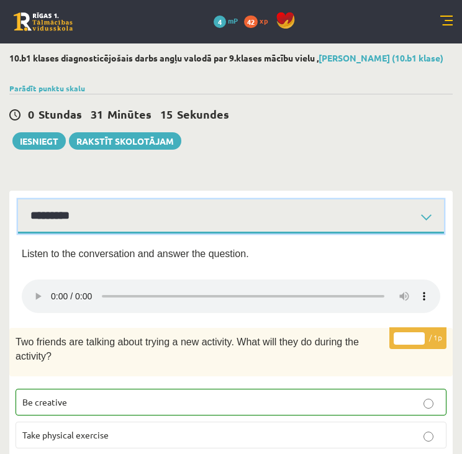
click at [430, 217] on select "**********" at bounding box center [231, 217] width 426 height 34
click at [18, 200] on select "**********" at bounding box center [231, 217] width 426 height 34
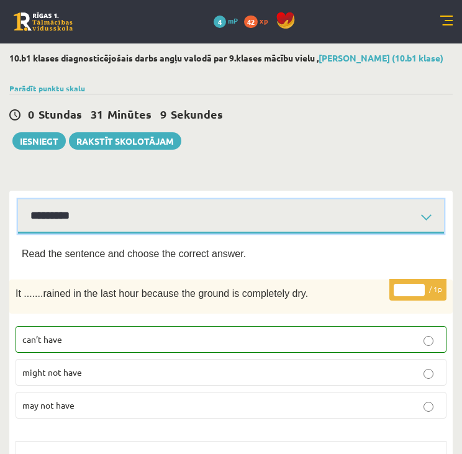
click at [430, 213] on select "**********" at bounding box center [231, 217] width 426 height 34
click at [18, 200] on select "**********" at bounding box center [231, 217] width 426 height 34
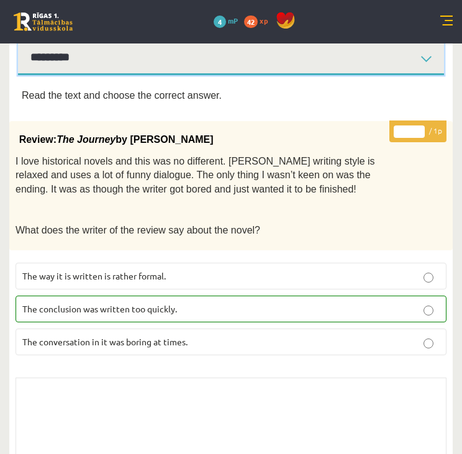
scroll to position [158, 0]
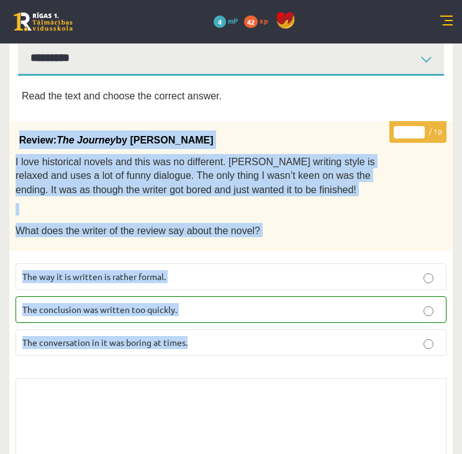
drag, startPoint x: 7, startPoint y: 130, endPoint x: 428, endPoint y: 326, distance: 464.2
copy div "Review: The Journey by Elizabeth Brown I love historical novels and this was no…"
click at [186, 308] on p "The conclusion was written too quickly." at bounding box center [231, 309] width 418 height 13
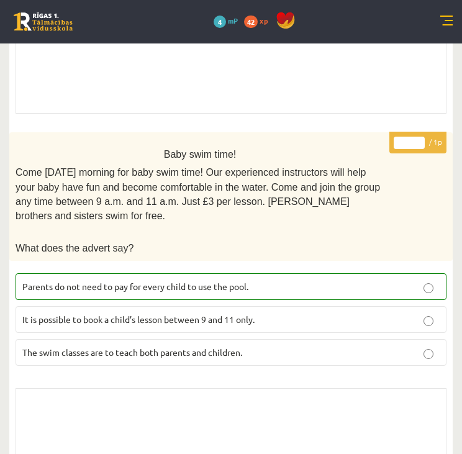
scroll to position [554, 0]
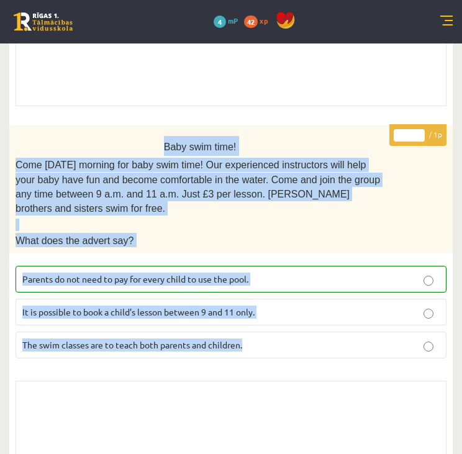
drag, startPoint x: 17, startPoint y: 138, endPoint x: 291, endPoint y: 324, distance: 330.7
click at [291, 324] on div "* / 1p Baby swim time! Come on Sunday morning for baby swim time! Our experienc…" at bounding box center [231, 318] width 444 height 387
copy div "Baby swim time! Come on Sunday morning for baby swim time! Our experienced inst…"
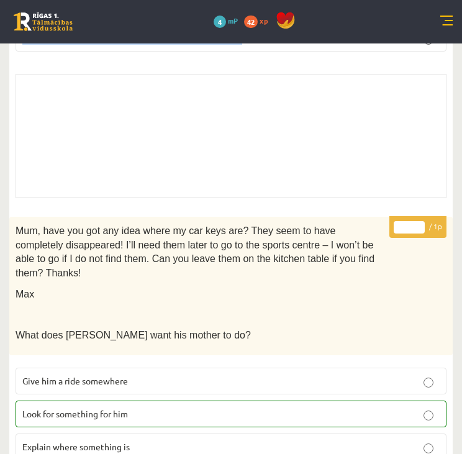
scroll to position [862, 0]
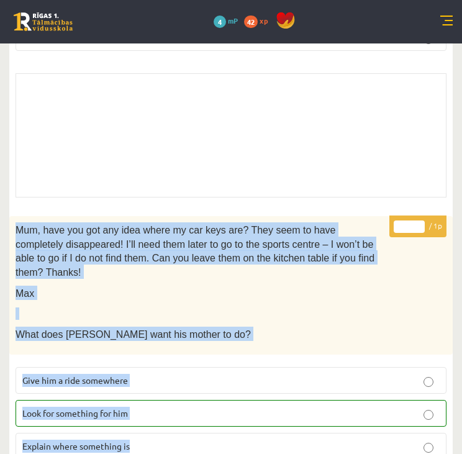
drag, startPoint x: 14, startPoint y: 206, endPoint x: 182, endPoint y: 425, distance: 275.3
click at [182, 425] on div "* / 1p Mum, have you got any idea where my car keys are? They seem to have comp…" at bounding box center [231, 414] width 444 height 397
copy div "Mum, have you got any idea where my car keys are? They seem to have completely …"
click at [261, 407] on p "Look for something for him" at bounding box center [231, 413] width 418 height 13
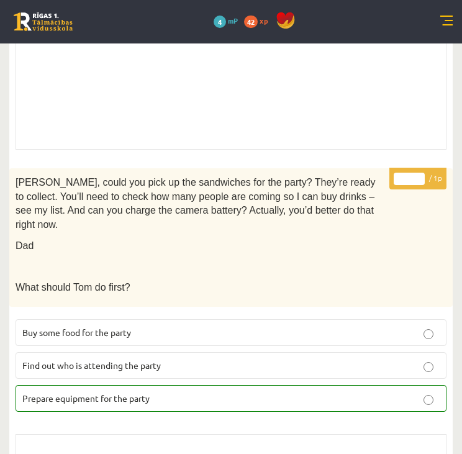
scroll to position [1320, 0]
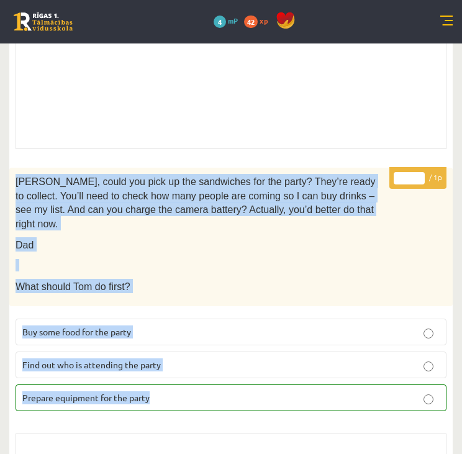
drag, startPoint x: 10, startPoint y: 138, endPoint x: 292, endPoint y: 354, distance: 354.7
click at [292, 354] on div "* / 1p Tom, could you pick up the sandwiches for the party? They’re ready to co…" at bounding box center [231, 366] width 444 height 397
copy div "Tom, could you pick up the sandwiches for the party? They’re ready to collect. …"
click at [423, 392] on p "Prepare equipment for the party" at bounding box center [231, 398] width 418 height 13
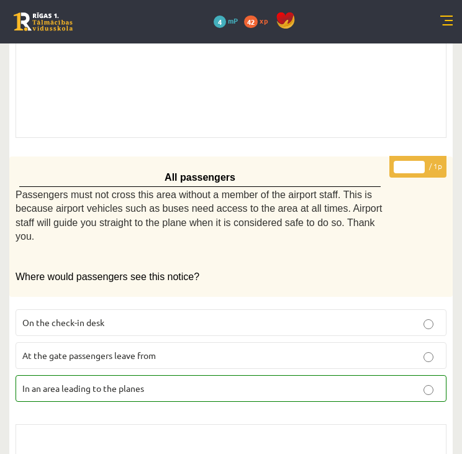
scroll to position [1712, 0]
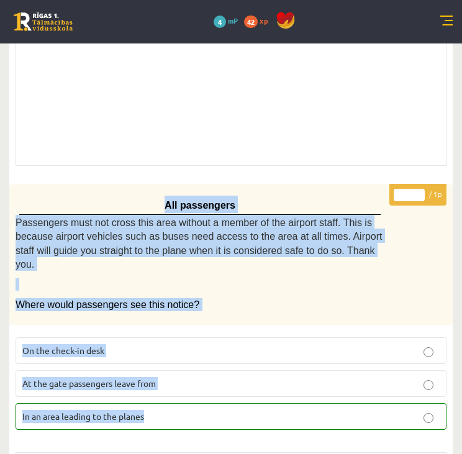
drag, startPoint x: 10, startPoint y: 160, endPoint x: 201, endPoint y: 347, distance: 267.7
click at [201, 347] on div "* / 1p All passengers Passengers must not cross this area without a member of t…" at bounding box center [231, 384] width 444 height 398
copy div "All passengers Passengers must not cross this area without a member of the airp…"
click at [266, 410] on p "In an area leading to the planes" at bounding box center [231, 416] width 418 height 13
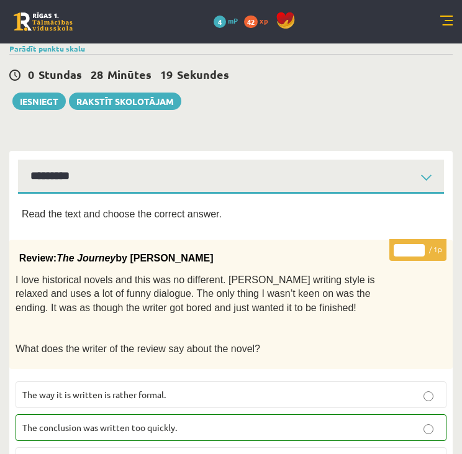
scroll to position [0, 0]
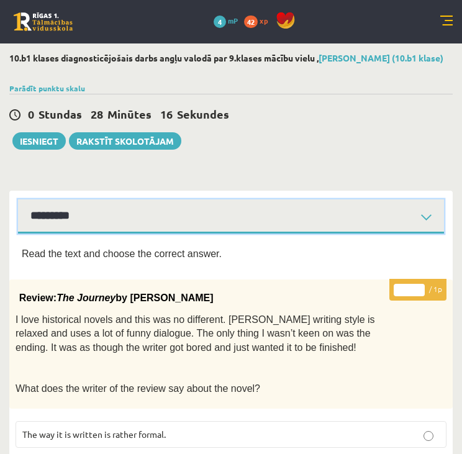
click at [428, 216] on select "**********" at bounding box center [231, 217] width 426 height 34
click at [18, 200] on select "**********" at bounding box center [231, 217] width 426 height 34
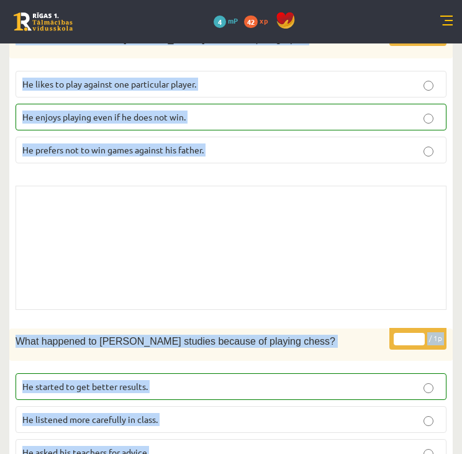
scroll to position [2039, 0]
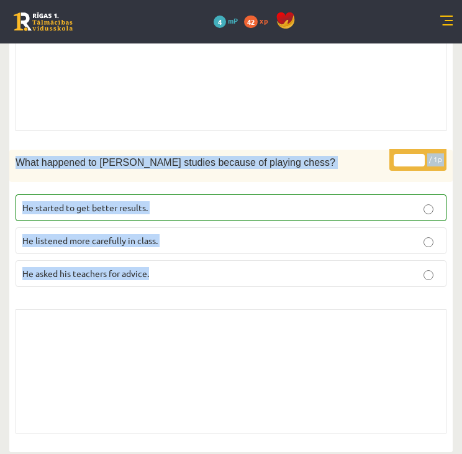
drag, startPoint x: 18, startPoint y: 252, endPoint x: 344, endPoint y: 486, distance: 401.4
copy form "Read the article about chess and choose the correct answer for each question. P…"
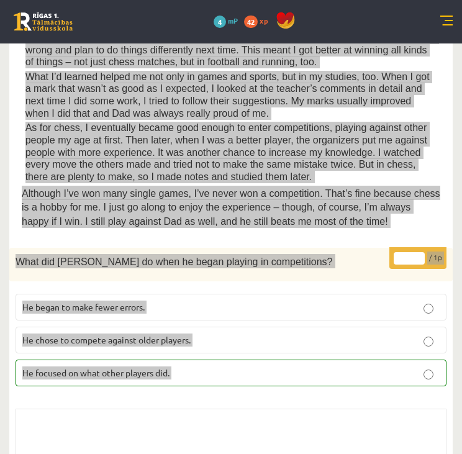
scroll to position [426, 0]
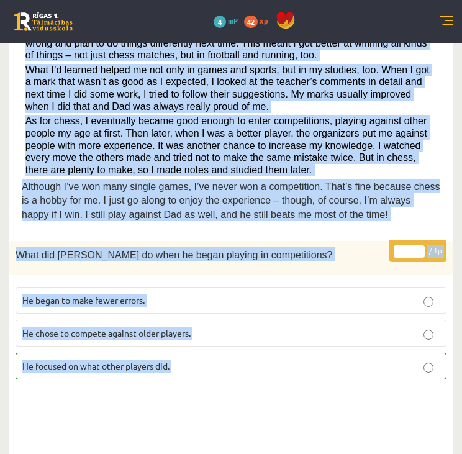
click at [413, 370] on label "He focused on what other players did." at bounding box center [231, 366] width 431 height 27
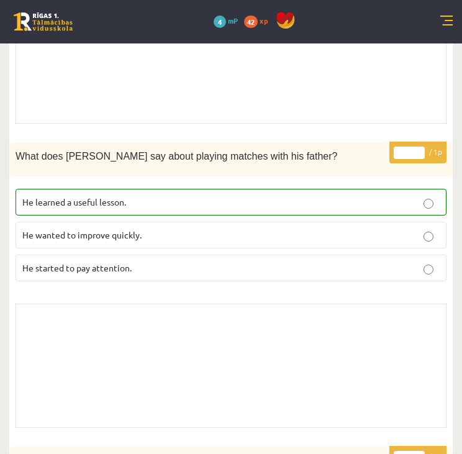
scroll to position [831, 0]
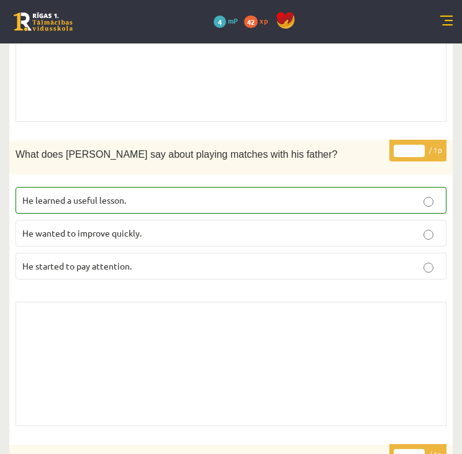
click at [348, 194] on p "He learned a useful lesson." at bounding box center [231, 200] width 418 height 13
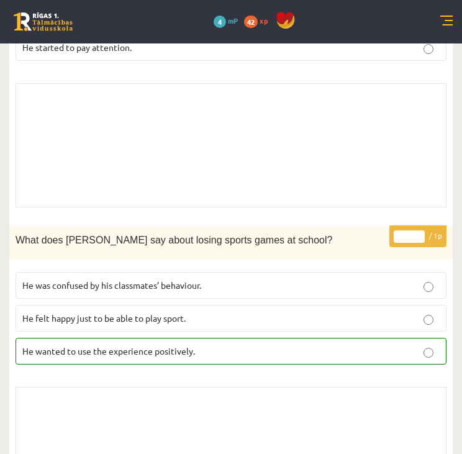
scroll to position [1051, 0]
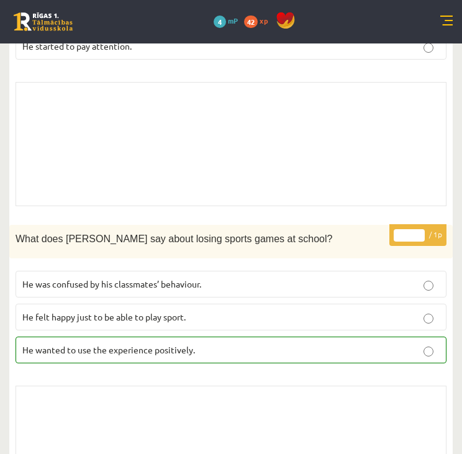
click at [246, 348] on p "He wanted to use the experience positively." at bounding box center [231, 350] width 418 height 13
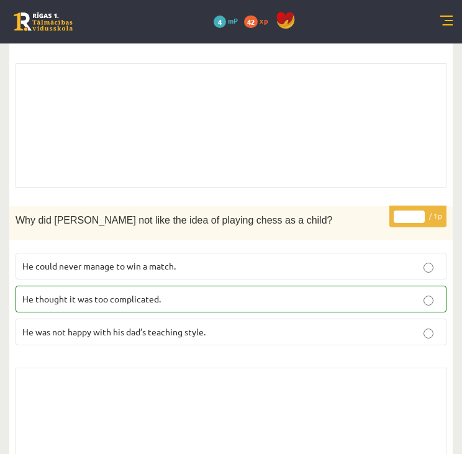
scroll to position [1374, 0]
click at [230, 298] on p "He thought it was too complicated." at bounding box center [231, 298] width 418 height 13
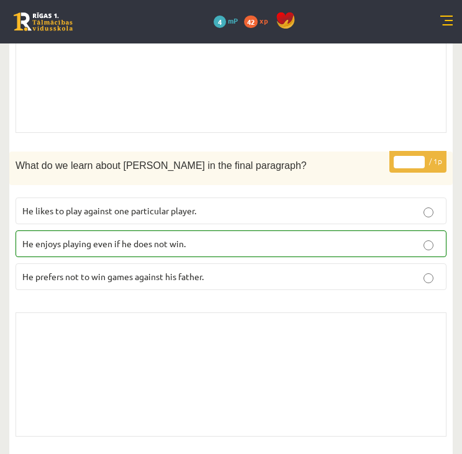
scroll to position [1732, 0]
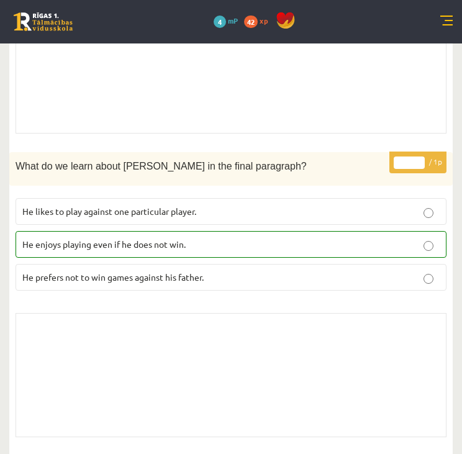
click at [294, 238] on p "He enjoys playing even if he does not win." at bounding box center [231, 244] width 418 height 13
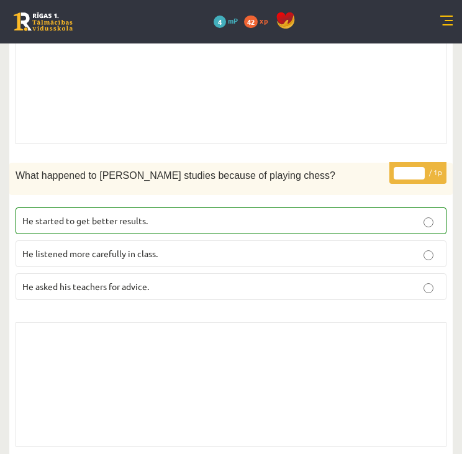
scroll to position [2039, 0]
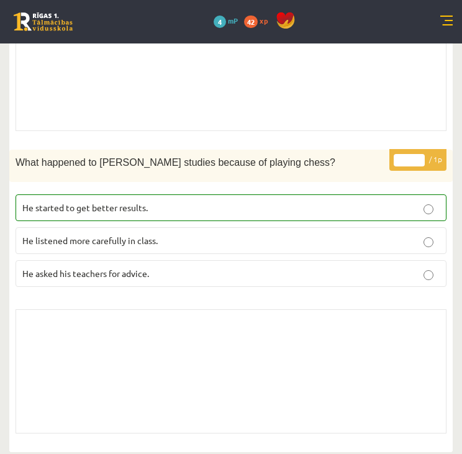
click at [244, 201] on p "He started to get better results." at bounding box center [231, 207] width 418 height 13
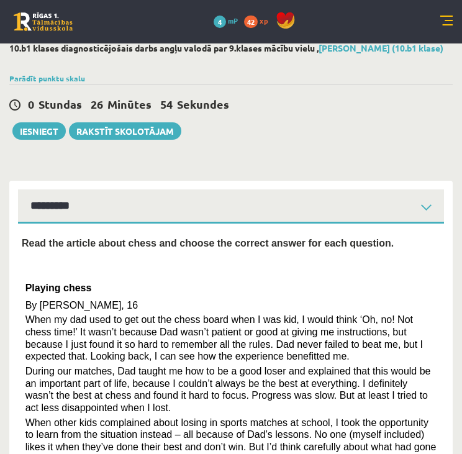
scroll to position [0, 0]
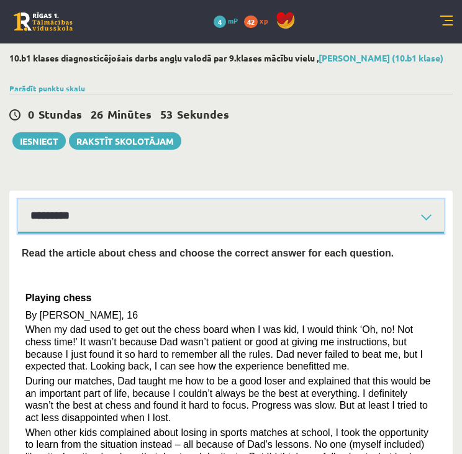
click at [263, 218] on select "**********" at bounding box center [231, 217] width 426 height 34
click at [18, 200] on select "**********" at bounding box center [231, 217] width 426 height 34
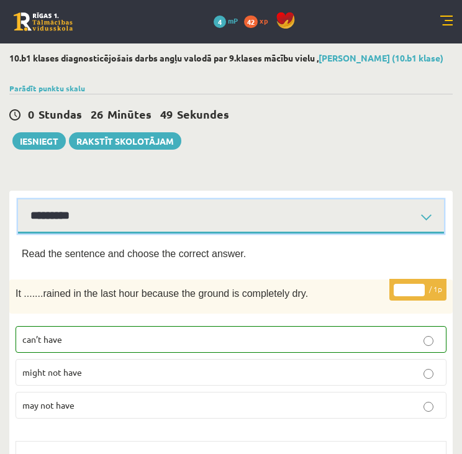
click at [187, 223] on select "**********" at bounding box center [231, 217] width 426 height 34
select select "**********"
click at [18, 200] on select "**********" at bounding box center [231, 217] width 426 height 34
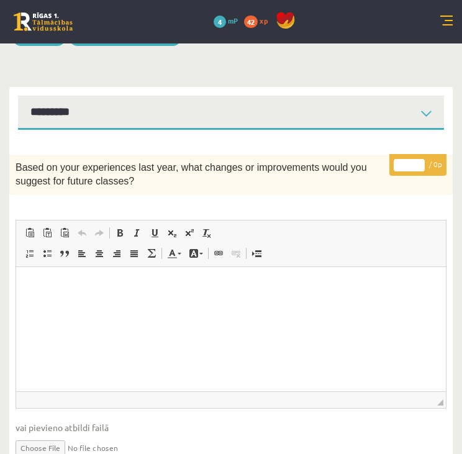
scroll to position [104, 0]
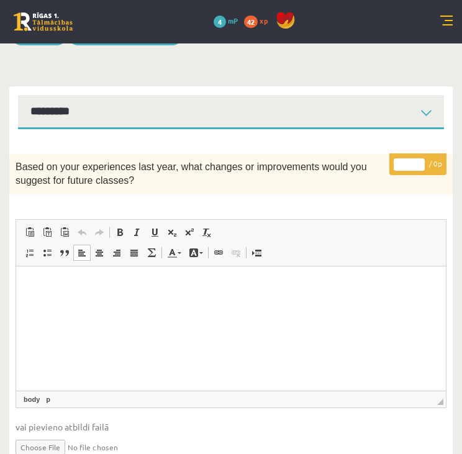
click at [95, 287] on p "Editor, wiswyg-editor-user-answer-47024923174620" at bounding box center [231, 284] width 405 height 13
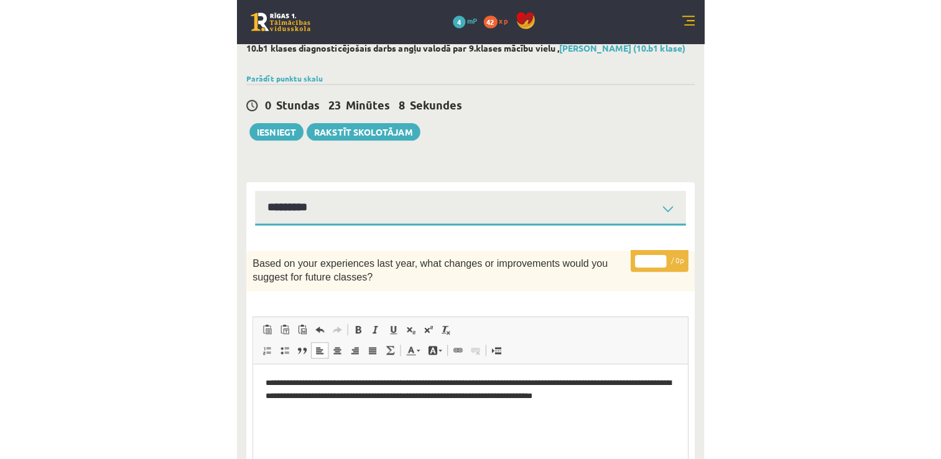
scroll to position [0, 0]
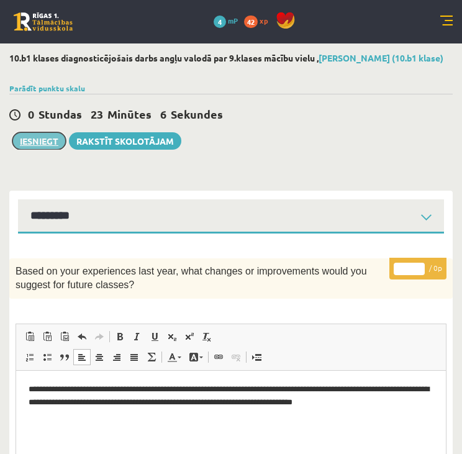
click at [34, 139] on button "Iesniegt" at bounding box center [38, 140] width 53 height 17
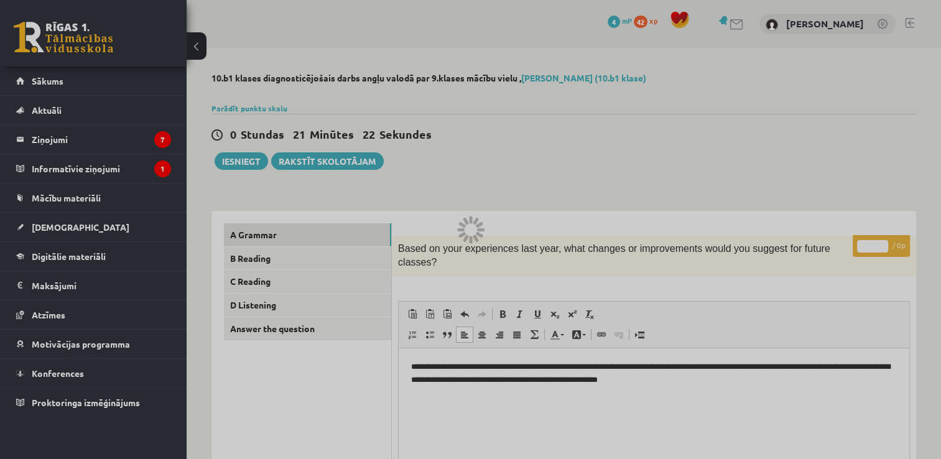
click at [462, 175] on div at bounding box center [470, 229] width 941 height 459
click at [48, 226] on div at bounding box center [470, 229] width 941 height 459
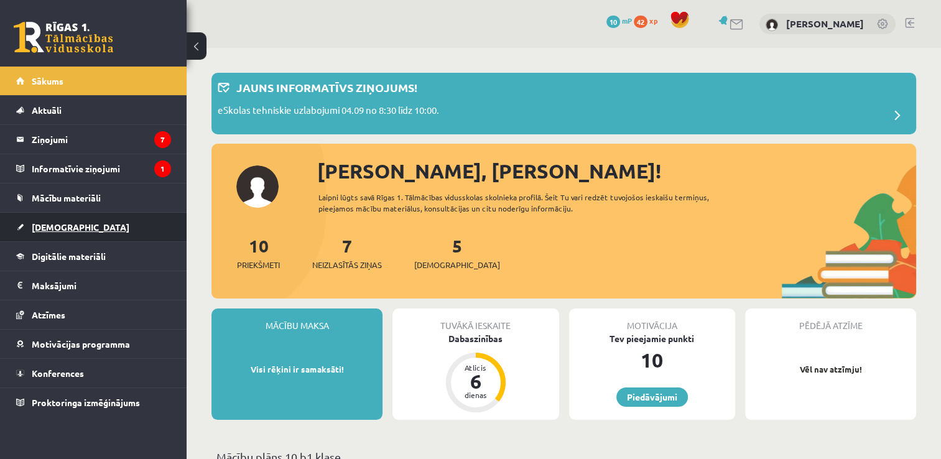
click at [55, 230] on span "[DEMOGRAPHIC_DATA]" at bounding box center [81, 226] width 98 height 11
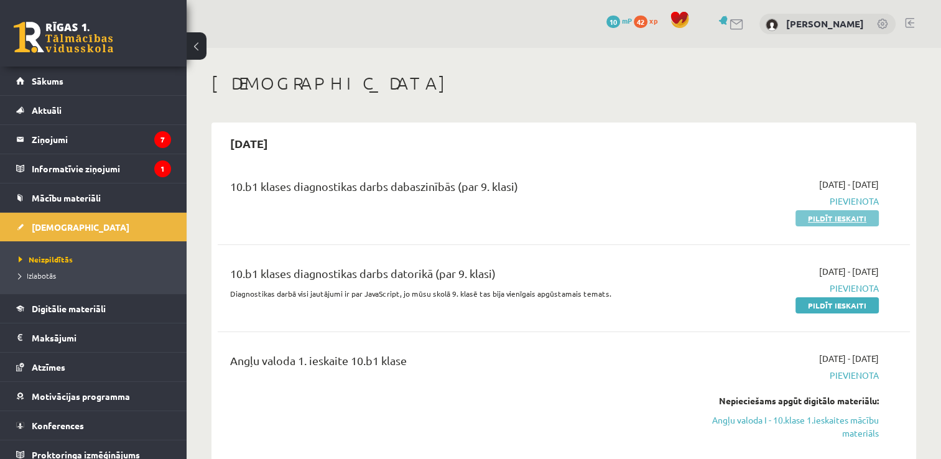
click at [821, 213] on link "Pildīt ieskaiti" at bounding box center [836, 218] width 83 height 16
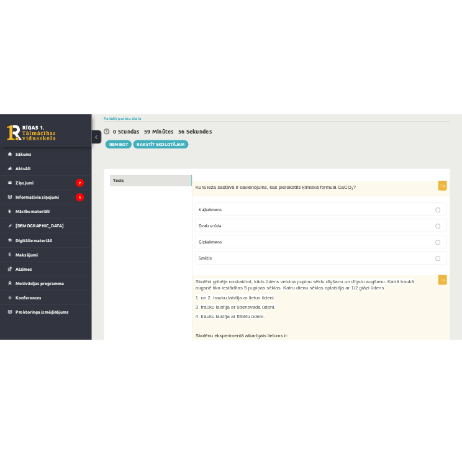
scroll to position [102, 0]
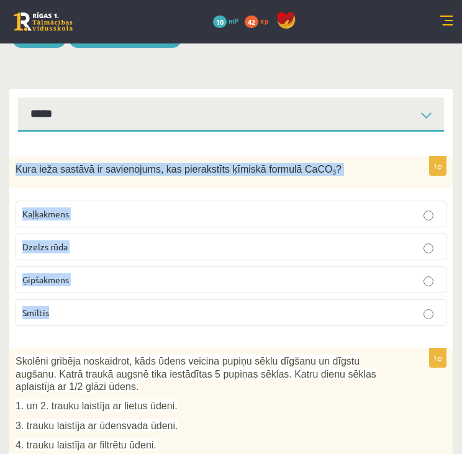
drag, startPoint x: 16, startPoint y: 170, endPoint x: 129, endPoint y: 305, distance: 176.1
click at [129, 305] on div "1p Kura ieža sastāvā ir savienojums, kas pierakstīts ķīmiskā formulā CaCO 3 ? K…" at bounding box center [231, 247] width 444 height 180
copy div "Kura ieža sastāvā ir savienojums, kas pierakstīts ķīmiskā formulā CaCO 3 ? Kaļķ…"
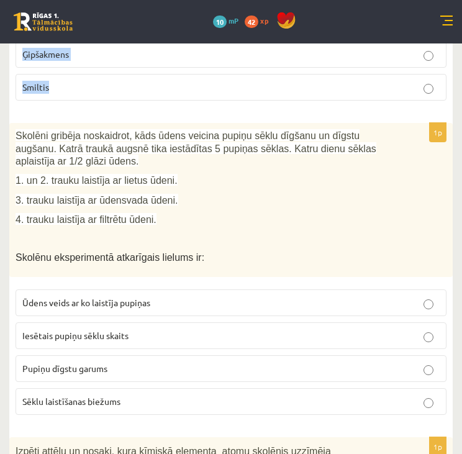
scroll to position [328, 0]
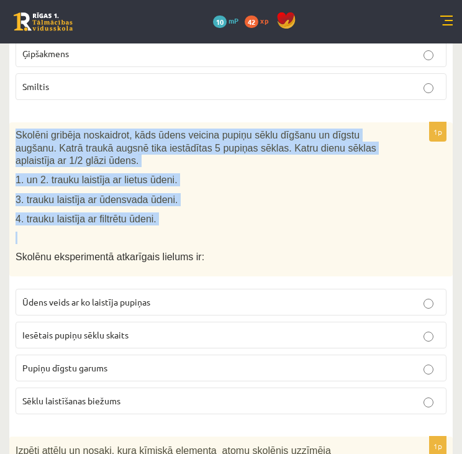
drag, startPoint x: 15, startPoint y: 127, endPoint x: 152, endPoint y: 225, distance: 168.5
click at [152, 225] on div "Skolēni gribēja noskaidrot, kāds ūdens veicina pupiņu sēklu dīgšanu un dīgstu a…" at bounding box center [231, 199] width 444 height 154
copy div "Skolēni gribēja noskaidrot, kāds ūdens veicina pupiņu sēklu dīgšanu un dīgstu a…"
click at [191, 223] on p "4. trauku laistīja ar filtrētu ūdeni." at bounding box center [200, 219] width 369 height 13
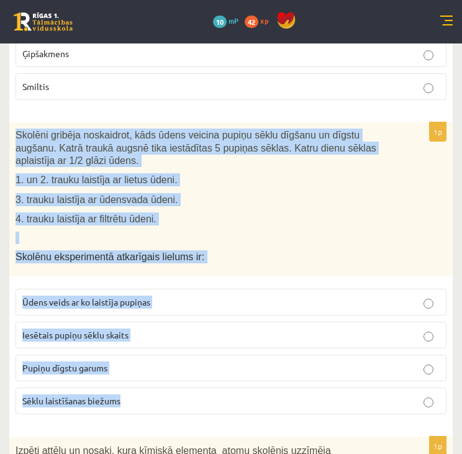
drag, startPoint x: 12, startPoint y: 134, endPoint x: 149, endPoint y: 392, distance: 292.0
click at [149, 392] on div "1p Skolēni gribēja noskaidrot, kāds ūdens veicina pupiņu sēklu dīgšanu un dīgst…" at bounding box center [231, 273] width 444 height 302
copy div "Skolēni gribēja noskaidrot, kāds ūdens veicina pupiņu sēklu dīgšanu un dīgstu a…"
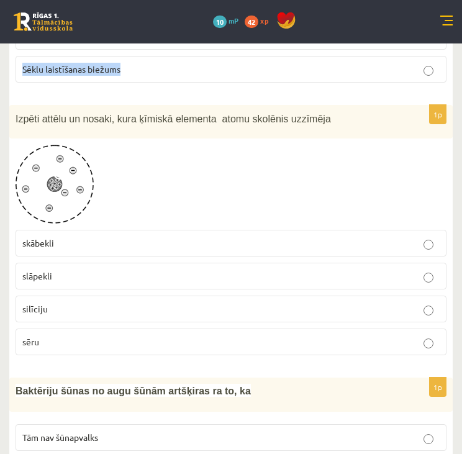
scroll to position [661, 0]
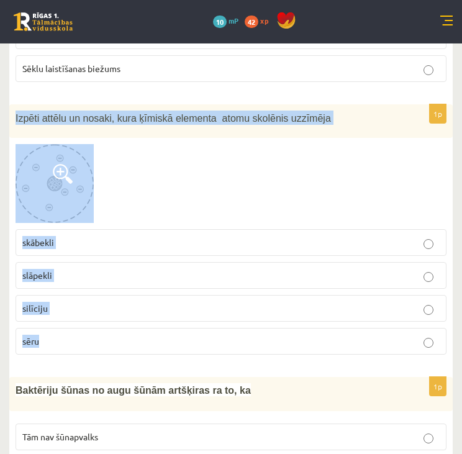
drag, startPoint x: 12, startPoint y: 116, endPoint x: 184, endPoint y: 341, distance: 283.3
click at [184, 341] on div "1p Izpēti attēlu un nosaki, kura ķīmiskā elementa atomu skolēnis uzzīmēja skābe…" at bounding box center [231, 234] width 444 height 261
copy div "Izpēti attēlu un nosaki, kura ķīmiskā elementa atomu skolēnis uzzīmēja skābekli…"
click at [60, 168] on span at bounding box center [63, 174] width 20 height 20
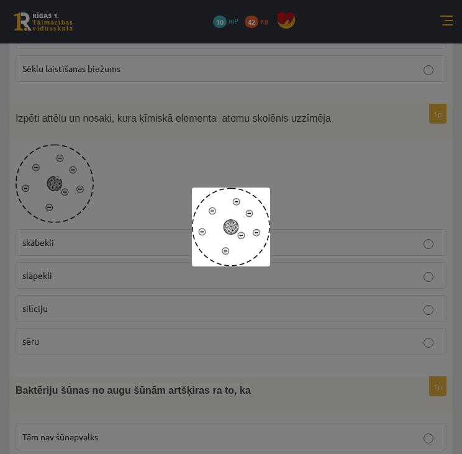
click at [131, 261] on div at bounding box center [231, 227] width 462 height 454
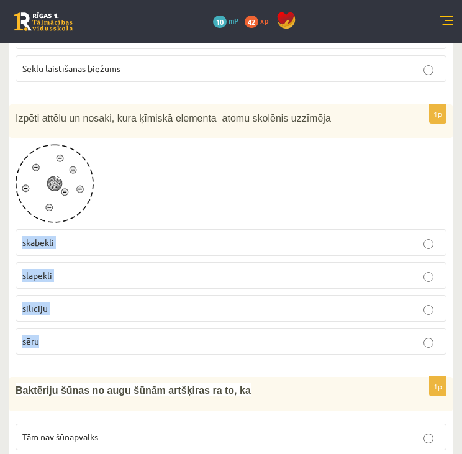
drag, startPoint x: 15, startPoint y: 241, endPoint x: 75, endPoint y: 336, distance: 112.8
click at [75, 336] on div "1p Izpēti attēlu un nosaki, kura ķīmiskā elementa atomu skolēnis uzzīmēja skābe…" at bounding box center [231, 234] width 444 height 261
copy fieldset "skābekli slāpekli silīciju sēru"
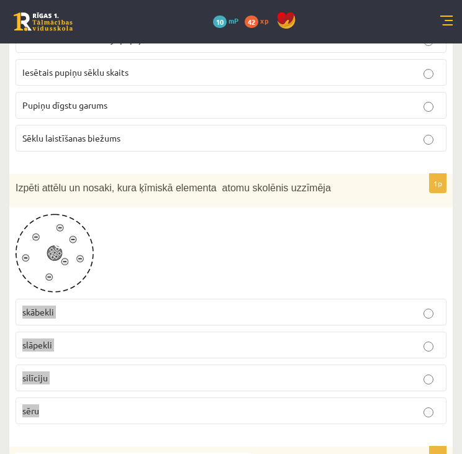
scroll to position [592, 0]
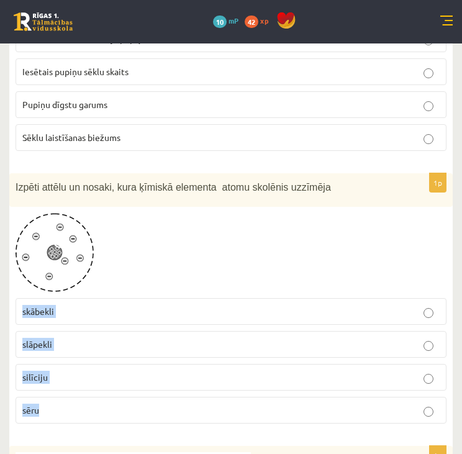
click at [140, 309] on p "skābekli" at bounding box center [231, 311] width 418 height 13
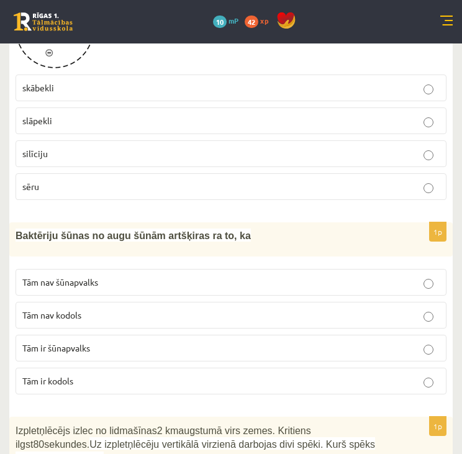
scroll to position [817, 0]
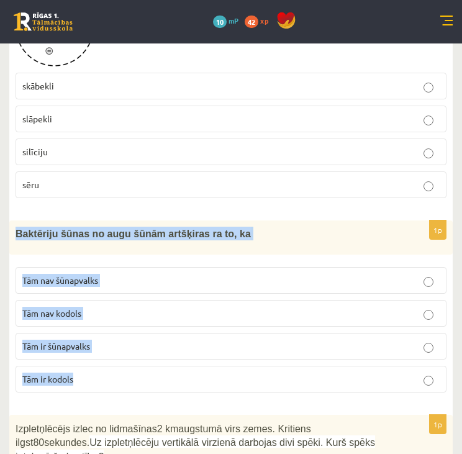
drag, startPoint x: 12, startPoint y: 231, endPoint x: 85, endPoint y: 366, distance: 153.8
click at [85, 366] on div "1p Baktēriju šūnas no augu šūnām artšķiras ra to, ka Tām nav šūnapvalks Tām nav…" at bounding box center [231, 312] width 444 height 182
copy div "Baktēriju šūnas no augu šūnām artšķiras ra to, ka Tām nav šūnapvalks Tām nav ko…"
click at [144, 307] on p "Tām nav kodols" at bounding box center [231, 313] width 418 height 13
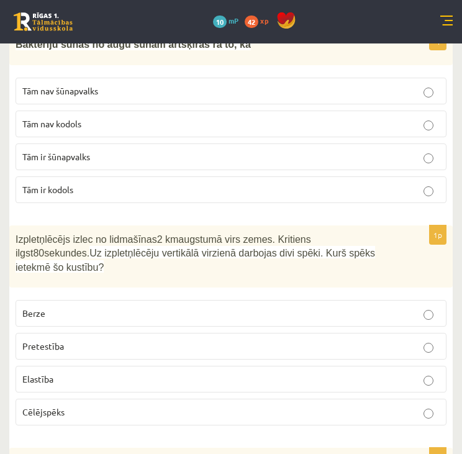
scroll to position [1047, 0]
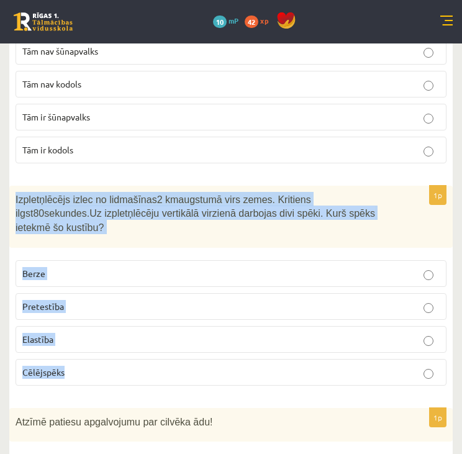
drag, startPoint x: 14, startPoint y: 189, endPoint x: 112, endPoint y: 345, distance: 184.4
click at [112, 345] on div "1p Izpletņlēcējs izlec no lidmašīnas 2 km augstumā virs zemes. Kritiens ilgst 8…" at bounding box center [231, 291] width 444 height 210
copy div "Izpletņlēcējs izlec no lidmašīnas 2 km augstumā virs zemes. Kritiens ilgst 80 s…"
click at [57, 267] on p "Berze" at bounding box center [231, 273] width 418 height 13
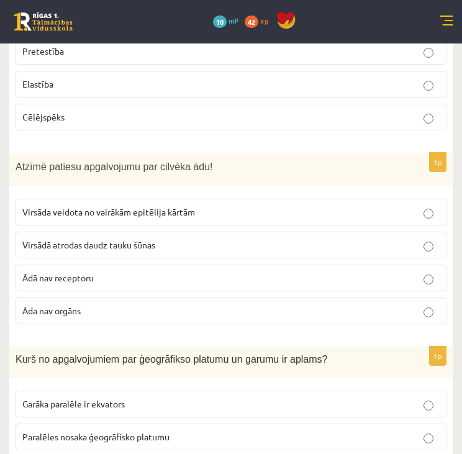
scroll to position [1303, 0]
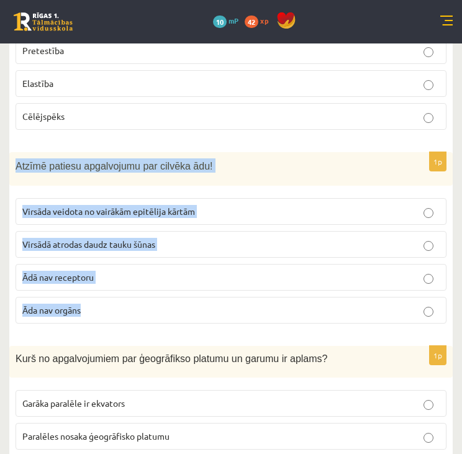
drag, startPoint x: 11, startPoint y: 143, endPoint x: 97, endPoint y: 298, distance: 177.3
click at [97, 298] on div "1p Atzīmē patiesu apgalvojumu par cilvēka ādu! Virsāda veidota no vairākām epit…" at bounding box center [231, 243] width 444 height 182
copy div "Atzīmē patiesu apgalvojumu par cilvēka ādu! Virsāda veidota no vairākām epitēli…"
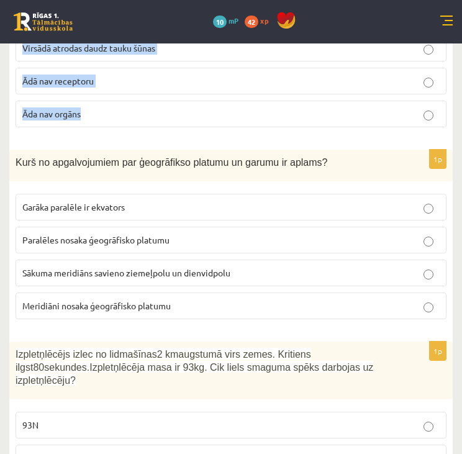
scroll to position [1504, 0]
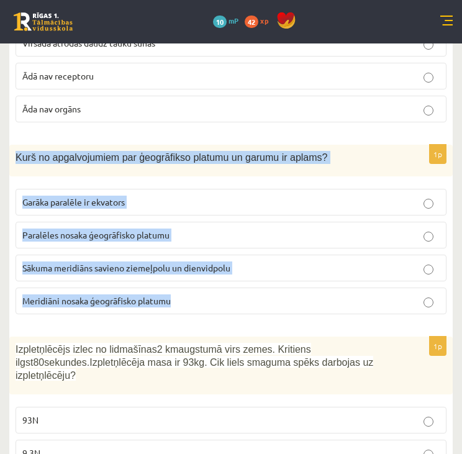
drag, startPoint x: 15, startPoint y: 132, endPoint x: 200, endPoint y: 288, distance: 242.1
click at [200, 288] on div "1p Kurš no apgalvojumiem par ģeogrāfikso platumu un garumu ir aplams? Garāka pa…" at bounding box center [231, 235] width 444 height 180
copy div "Kurš no apgalvojumiem par ģeogrāfikso platumu un garumu ir aplams? Garāka paral…"
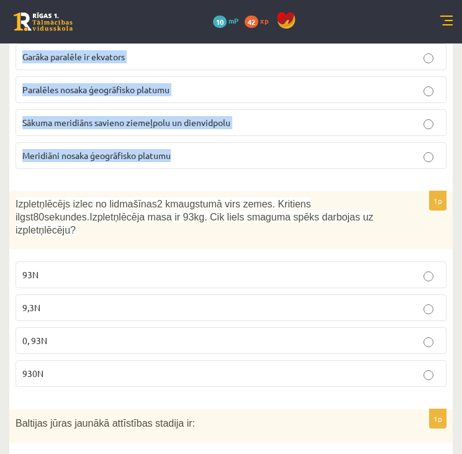
scroll to position [1651, 0]
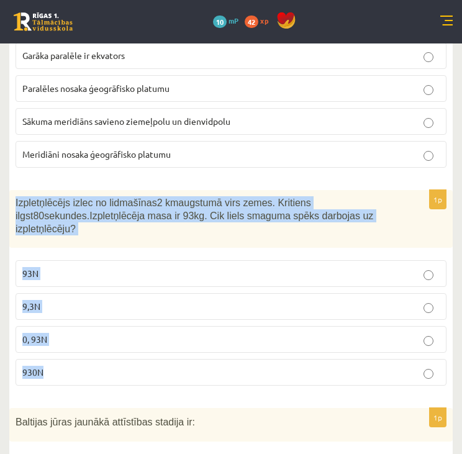
drag, startPoint x: 12, startPoint y: 177, endPoint x: 111, endPoint y: 352, distance: 200.4
click at [111, 352] on div "1p Izpletņlēcējs izlec no lidmašīnas 2 km augstumā virs zemes. Kritiens ilgst 8…" at bounding box center [231, 292] width 444 height 205
copy div "Izpletņlēcējs izlec no lidmašīnas 2 km augstumā virs zemes. Kritiens ilgst 80 s…"
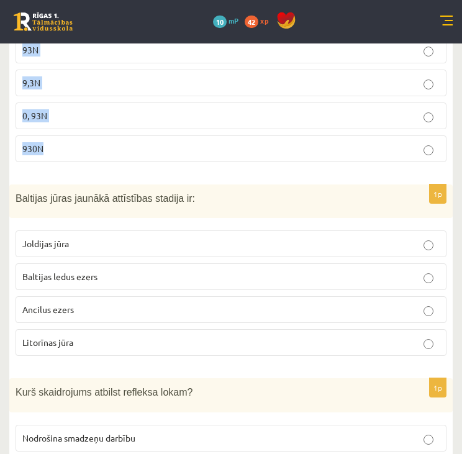
scroll to position [1881, 0]
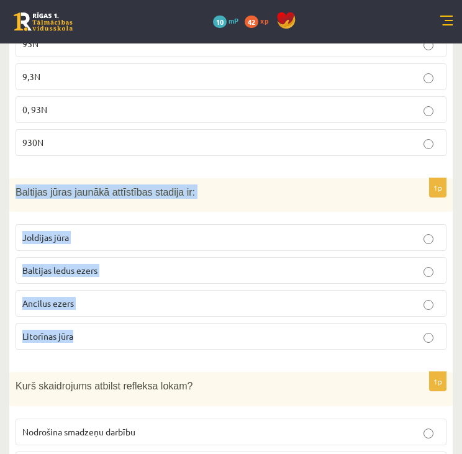
drag, startPoint x: 15, startPoint y: 163, endPoint x: 142, endPoint y: 318, distance: 199.6
click at [142, 318] on div "1p Baltijas jūras jaunākā attīstības stadija ir: Joldijas jūra Baltijas ledus e…" at bounding box center [231, 269] width 444 height 182
click at [181, 330] on p "Litorīnas jūra" at bounding box center [231, 336] width 418 height 13
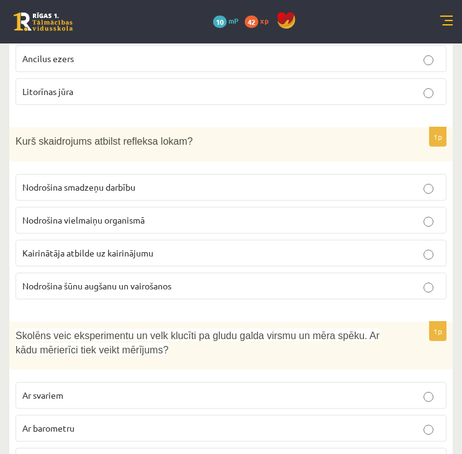
scroll to position [2140, 0]
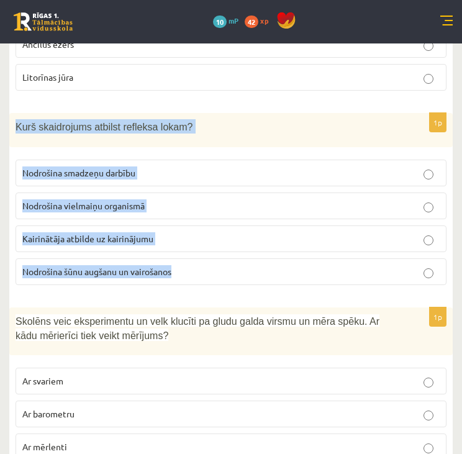
drag, startPoint x: 16, startPoint y: 101, endPoint x: 195, endPoint y: 242, distance: 228.0
click at [195, 242] on div "1p Kurš skaidrojums atbilst refleksa lokam? Nodrošina smadzeņu darbību Nodrošin…" at bounding box center [231, 204] width 444 height 182
click at [272, 232] on p "Kairinātāja atbilde uz kairinājumu" at bounding box center [231, 238] width 418 height 13
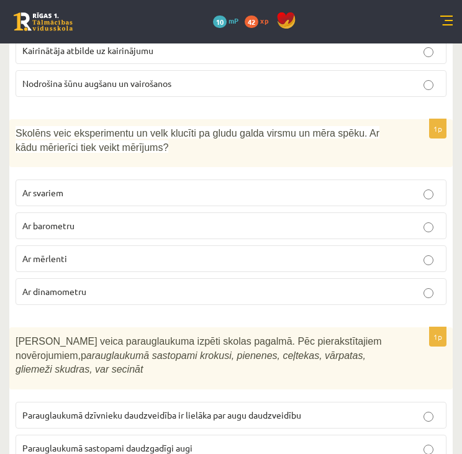
scroll to position [2329, 0]
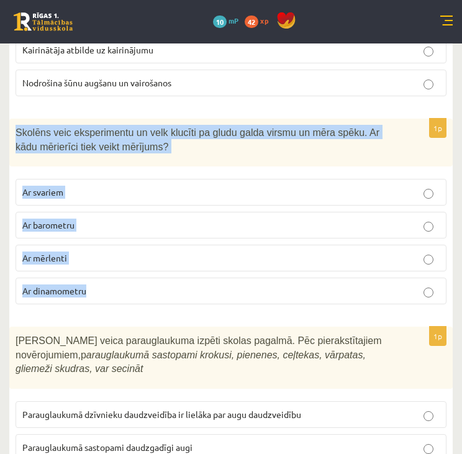
drag, startPoint x: 16, startPoint y: 102, endPoint x: 132, endPoint y: 259, distance: 195.2
click at [132, 259] on div "1p Skolēns veic eksperimentu un velk klucīti pa gludu galda virsmu un mēra spēk…" at bounding box center [231, 217] width 444 height 196
click at [244, 285] on p "Ar dinamometru" at bounding box center [231, 291] width 418 height 13
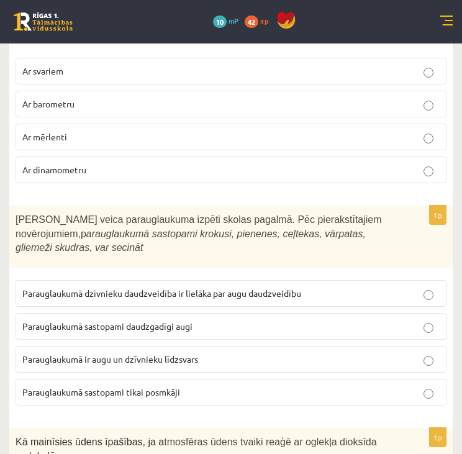
scroll to position [2451, 0]
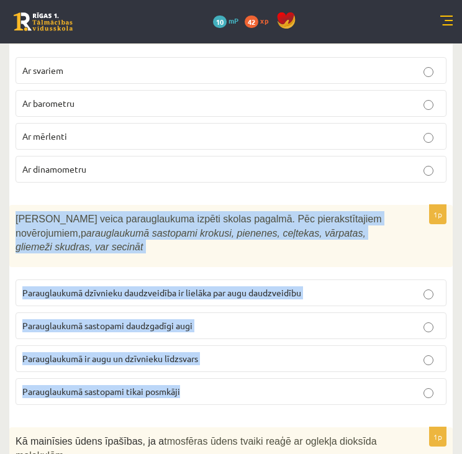
drag, startPoint x: 11, startPoint y: 187, endPoint x: 237, endPoint y: 366, distance: 288.5
click at [237, 366] on div "1p Skolēni veica parauglaukuma izpēti skolas pagalmā. Pēc pierakstītajiem novēr…" at bounding box center [231, 310] width 444 height 210
click at [229, 313] on label "Parauglaukumā sastopami daudzgadīgi augi" at bounding box center [231, 326] width 431 height 27
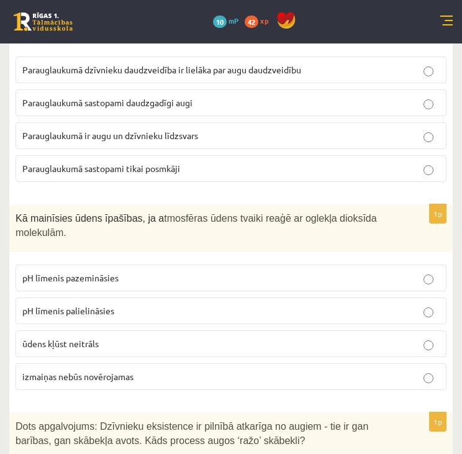
scroll to position [2675, 0]
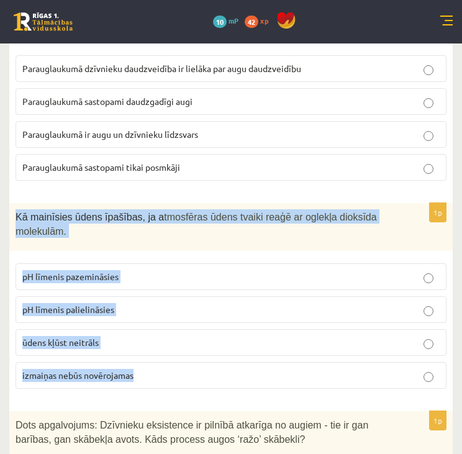
drag, startPoint x: 14, startPoint y: 184, endPoint x: 176, endPoint y: 340, distance: 225.1
click at [176, 340] on div "1p Kā mainīsies ūdens īpašības, ja a tmosfēras ūdens tvaiki reaģē ar oglekļa di…" at bounding box center [231, 301] width 444 height 196
click at [195, 270] on p "pH līmenis pazemināsies" at bounding box center [231, 276] width 418 height 13
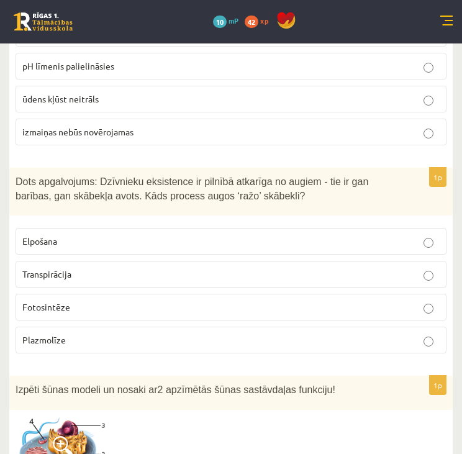
scroll to position [2920, 0]
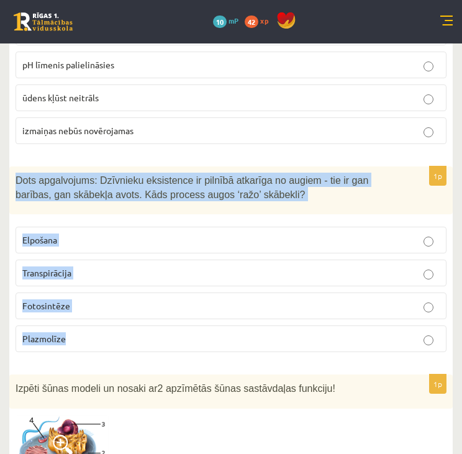
drag, startPoint x: 12, startPoint y: 148, endPoint x: 142, endPoint y: 313, distance: 209.8
click at [142, 313] on div "1p Dots apgalvojums: Dzīvnieku eksistence ir pilnībā atkarīga no augiem - tie i…" at bounding box center [231, 265] width 444 height 196
click at [117, 300] on p "Fotosintēze" at bounding box center [231, 306] width 418 height 13
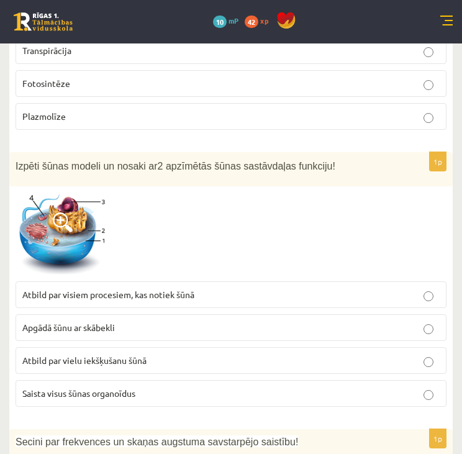
scroll to position [3143, 0]
click at [170, 387] on p "Saista visus šūnas organoīdus" at bounding box center [231, 393] width 418 height 13
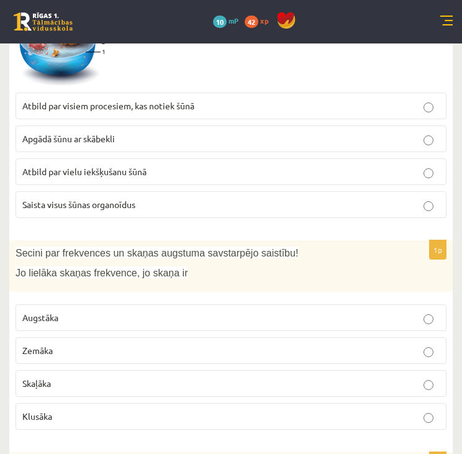
scroll to position [3333, 0]
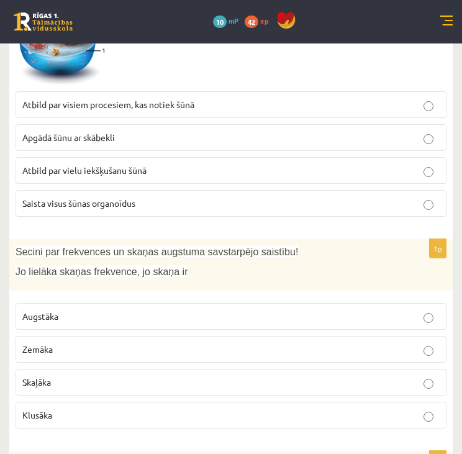
click at [96, 310] on p "Augstāka" at bounding box center [231, 316] width 418 height 13
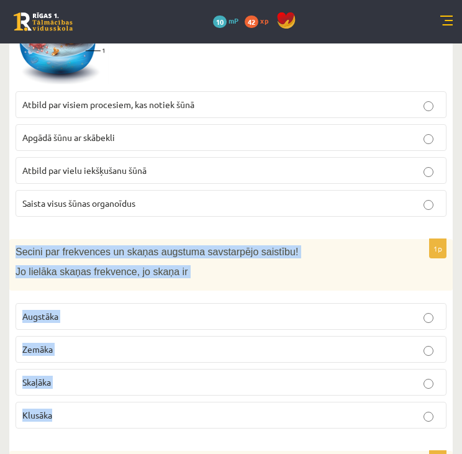
drag, startPoint x: 17, startPoint y: 214, endPoint x: 103, endPoint y: 373, distance: 180.2
click at [103, 373] on div "1p Secini par frekvences un skaņas augstuma savstarpējo saistību! Jo lielāka sk…" at bounding box center [231, 339] width 444 height 200
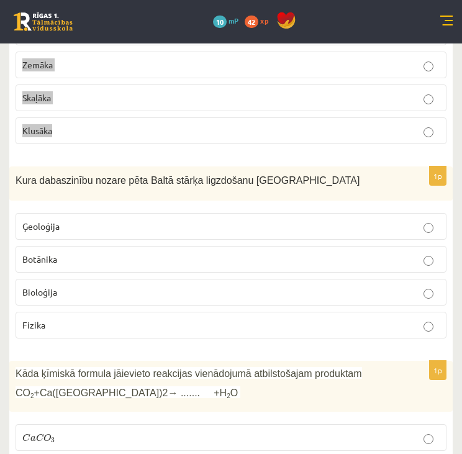
scroll to position [3617, 0]
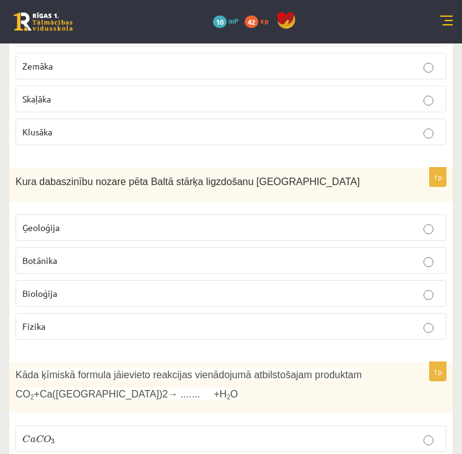
click at [216, 287] on p "Bioloģija" at bounding box center [231, 293] width 418 height 13
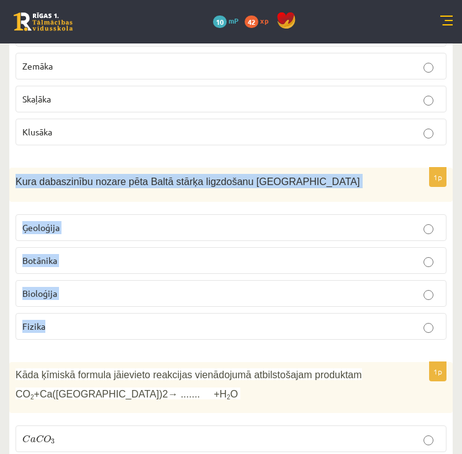
drag, startPoint x: 14, startPoint y: 147, endPoint x: 104, endPoint y: 280, distance: 160.7
click at [104, 280] on div "1p Kura dabaszinību nozare pēta Baltā stārķa ligzdošanu Latvijā Ģeoloģija Botān…" at bounding box center [231, 259] width 444 height 182
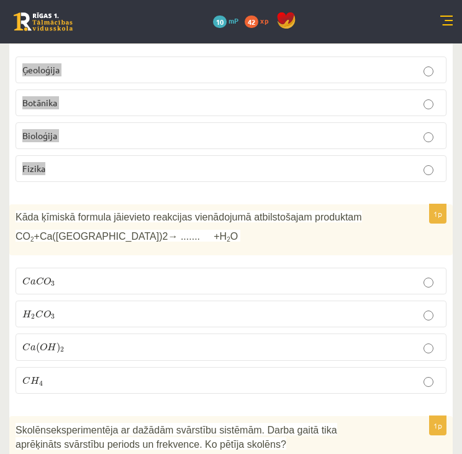
scroll to position [3776, 0]
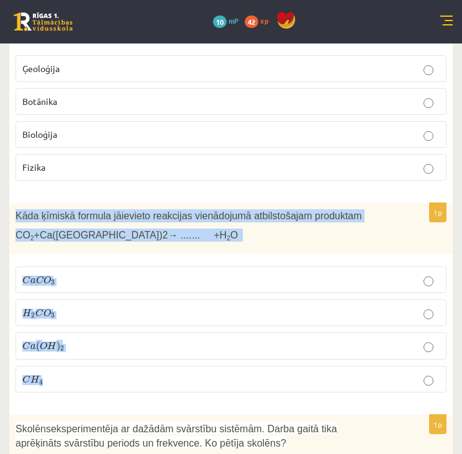
drag, startPoint x: 17, startPoint y: 181, endPoint x: 108, endPoint y: 343, distance: 185.4
click at [108, 343] on div "1p Kāda ķīmiskā formula jāievieto reakcijas vienādojumā atbilstošajam produktam…" at bounding box center [231, 303] width 444 height 200
click at [111, 274] on p "C a C O 3 C a C O 3" at bounding box center [231, 280] width 418 height 13
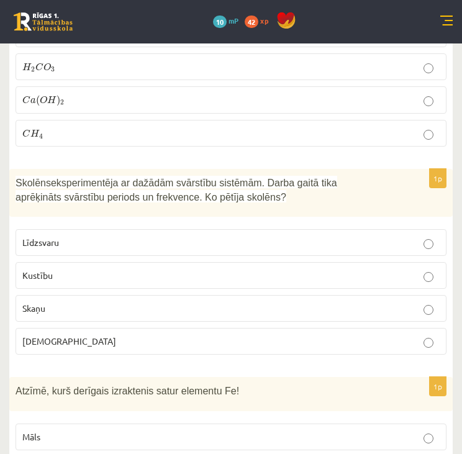
scroll to position [4022, 0]
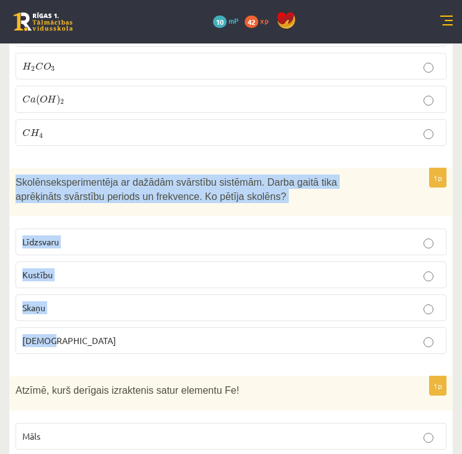
drag, startPoint x: 14, startPoint y: 143, endPoint x: 170, endPoint y: 318, distance: 234.2
click at [170, 318] on div "1p Skolēns eksperimentēja ar dažādām svārstību sistēmām. Darba gaitā tika aprēķ…" at bounding box center [231, 266] width 444 height 196
click at [87, 269] on p "Kustību" at bounding box center [231, 275] width 418 height 13
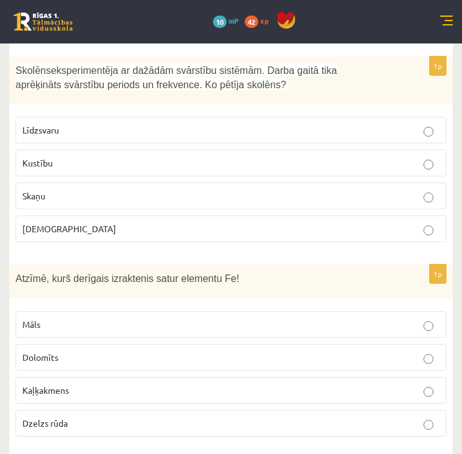
scroll to position [4135, 0]
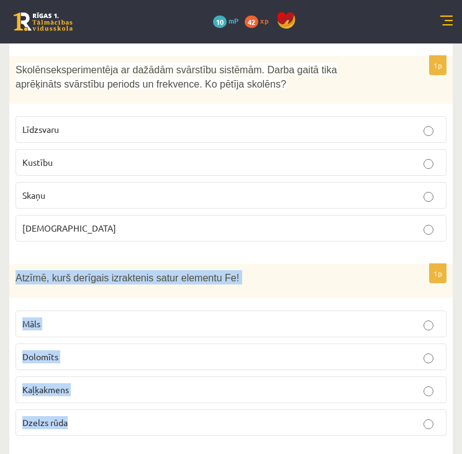
drag, startPoint x: 16, startPoint y: 239, endPoint x: 112, endPoint y: 380, distance: 171.4
click at [112, 380] on div "1p Atzīmē, kurš derīgais izraktenis satur elementu Fe! Māls Dolomīts Kaļķakmens…" at bounding box center [231, 355] width 444 height 182
click at [109, 410] on label "Dzelzs rūda" at bounding box center [231, 423] width 431 height 27
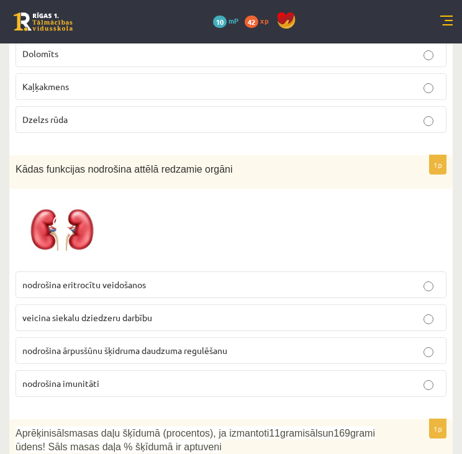
scroll to position [4446, 0]
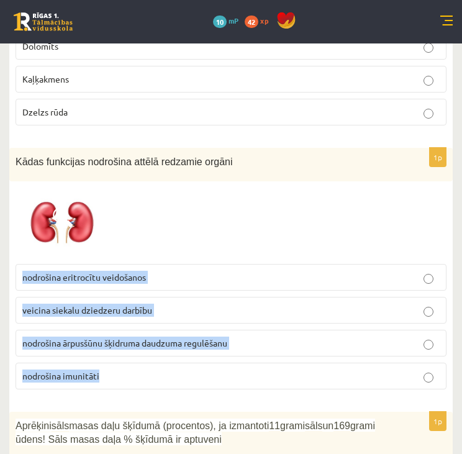
drag, startPoint x: 17, startPoint y: 233, endPoint x: 187, endPoint y: 329, distance: 194.8
click at [187, 329] on fieldset "nodrošina eritrocītu veidošanos veicina siekalu dziedzeru darbību nodrošina ārp…" at bounding box center [231, 326] width 431 height 136
click at [236, 337] on p "nodrošina ārpusšūnu šķidruma daudzuma regulēšanu" at bounding box center [231, 343] width 418 height 13
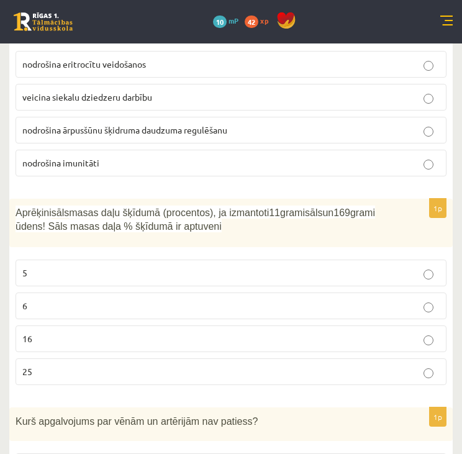
scroll to position [4660, 0]
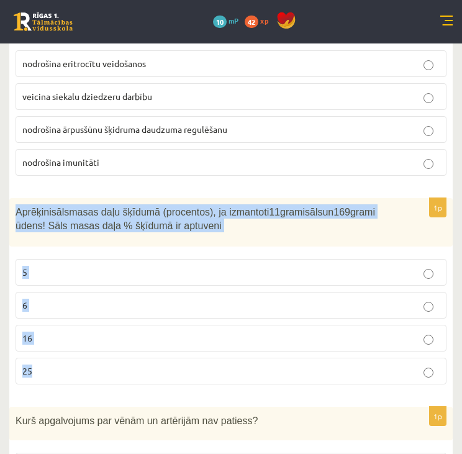
drag, startPoint x: 15, startPoint y: 170, endPoint x: 73, endPoint y: 334, distance: 173.6
click at [73, 334] on div "1p Aprēķini sāls masas daļu šķīdumā (procentos), ja izmantoti 11 grami sāls un …" at bounding box center [231, 296] width 444 height 196
click at [152, 299] on p "6" at bounding box center [231, 305] width 418 height 13
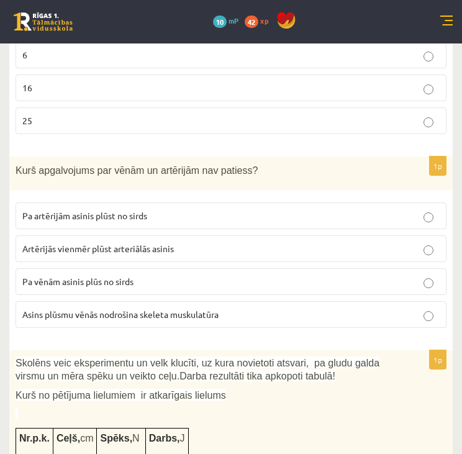
scroll to position [4911, 0]
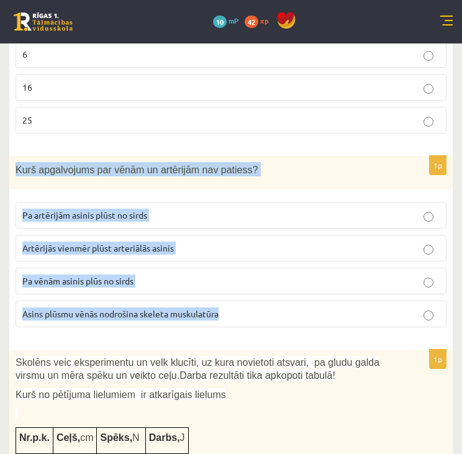
drag, startPoint x: 15, startPoint y: 124, endPoint x: 244, endPoint y: 274, distance: 274.0
click at [244, 274] on div "1p Kurš apgalvojums par vēnām un artērijām nav patiess? Pa artērijām asinis plū…" at bounding box center [231, 247] width 444 height 182
click at [191, 242] on p "Artērijās vienmēr plūst arteriālās asinis" at bounding box center [231, 248] width 418 height 13
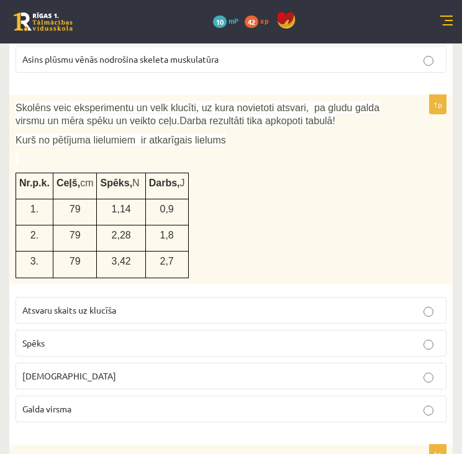
scroll to position [5166, 0]
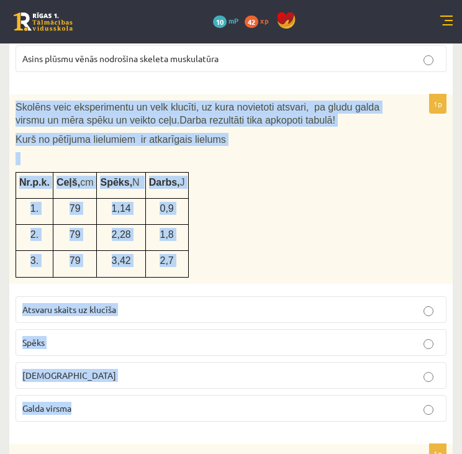
drag, startPoint x: 15, startPoint y: 62, endPoint x: 287, endPoint y: 352, distance: 397.6
click at [287, 352] on div "1p Skolēns veic eksperimentu un velk klucīti, uz kura novietoti atsvari, pa glu…" at bounding box center [231, 262] width 444 height 337
click at [110, 336] on p "Spēks" at bounding box center [231, 342] width 418 height 13
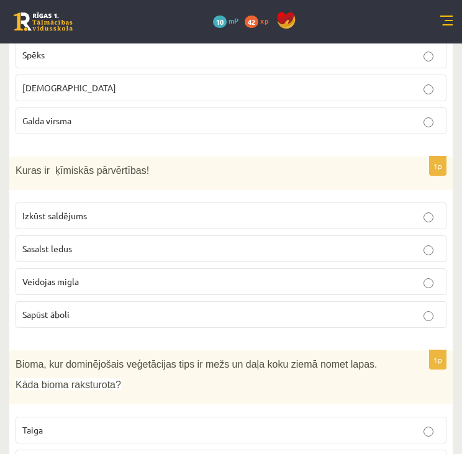
scroll to position [5455, 0]
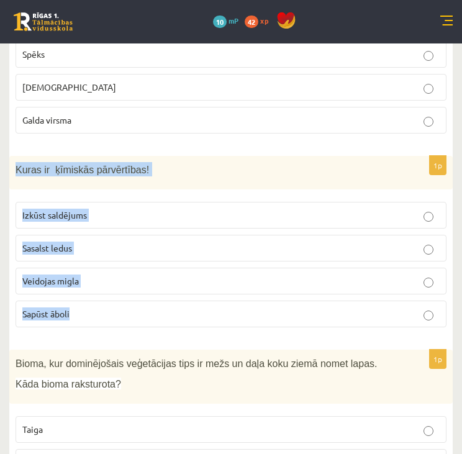
drag, startPoint x: 12, startPoint y: 124, endPoint x: 114, endPoint y: 259, distance: 169.6
click at [114, 259] on div "1p Kuras ir ķīmiskās pārvērtības! Izkūst saldējums Sasalst ledus Veidojas migla…" at bounding box center [231, 247] width 444 height 182
click at [105, 308] on p "Sapūst āboli" at bounding box center [231, 314] width 418 height 13
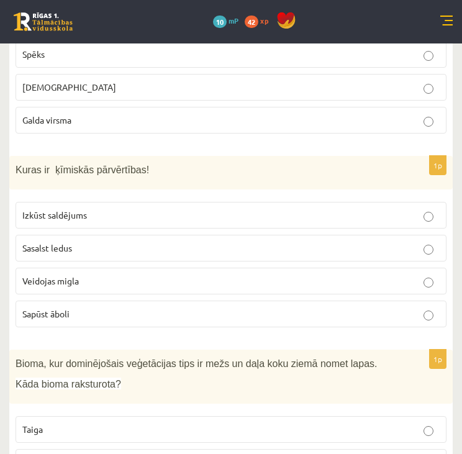
click at [117, 308] on p "Sapūst āboli" at bounding box center [231, 314] width 418 height 13
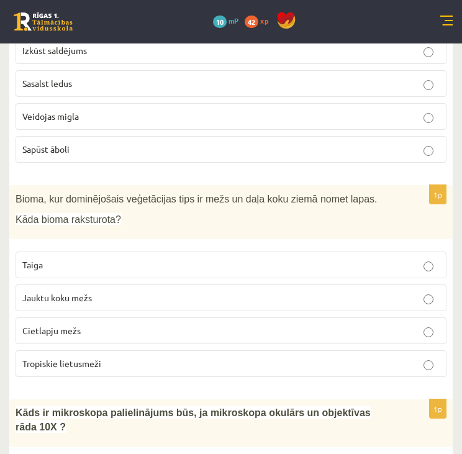
scroll to position [5622, 0]
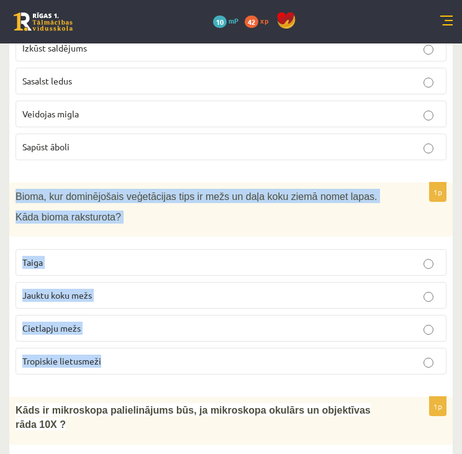
drag, startPoint x: 15, startPoint y: 152, endPoint x: 134, endPoint y: 315, distance: 202.4
click at [134, 315] on div "1p Bioma, kur dominējošais veģetācijas tips ir mežs un daļa koku ziemā nomet la…" at bounding box center [231, 284] width 444 height 202
click at [149, 289] on p "Jauktu koku mežs" at bounding box center [231, 295] width 418 height 13
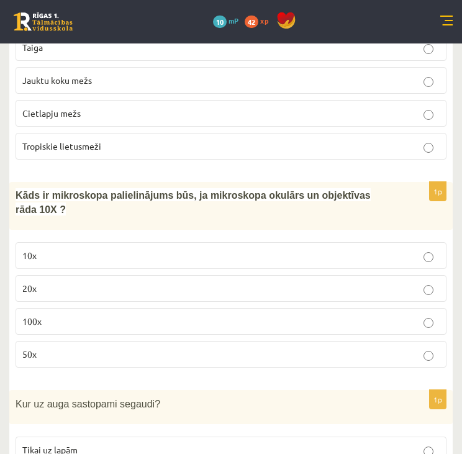
scroll to position [5841, 0]
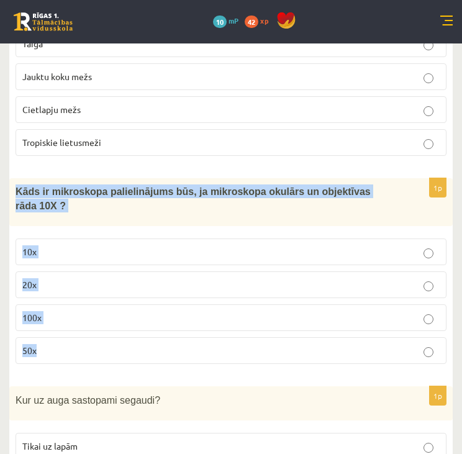
drag, startPoint x: 12, startPoint y: 144, endPoint x: 184, endPoint y: 296, distance: 229.4
click at [184, 296] on div "1p Kāds ir mikroskopa palielinājums būs, ja mikroskopa okulārs un objektīvas rā…" at bounding box center [231, 276] width 444 height 196
click at [139, 311] on p "100x" at bounding box center [231, 317] width 418 height 13
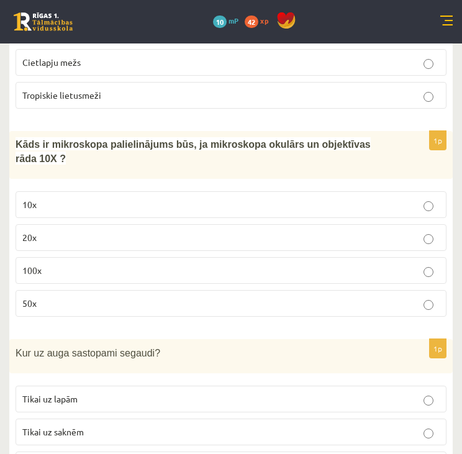
scroll to position [5915, 0]
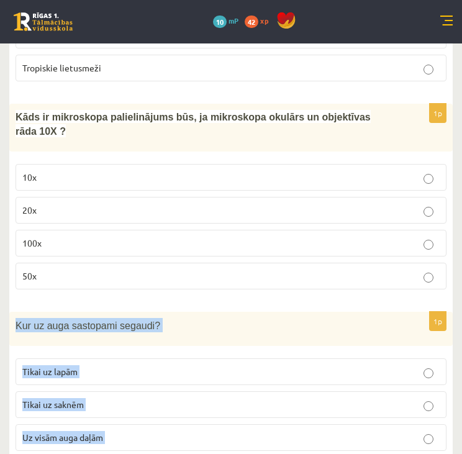
drag, startPoint x: 14, startPoint y: 265, endPoint x: 149, endPoint y: 399, distance: 190.3
click at [149, 399] on div "1p Kur uz auga sastopami segaudi? Tikai uz lapām Tikai uz saknēm Uz visām auga …" at bounding box center [231, 403] width 444 height 182
click at [144, 431] on p "Uz visām auga daļām" at bounding box center [231, 437] width 418 height 13
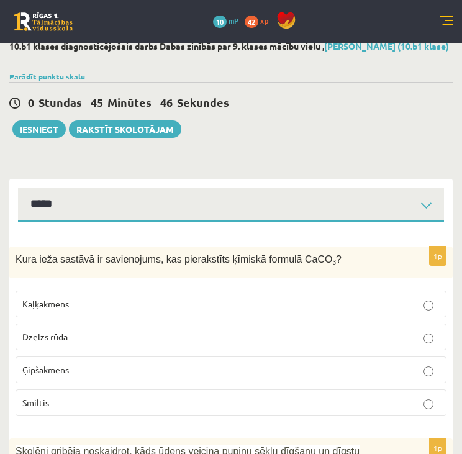
scroll to position [0, 0]
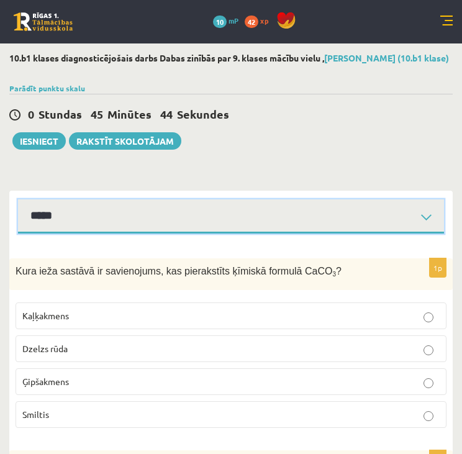
click at [420, 222] on select "*****" at bounding box center [231, 217] width 426 height 34
click at [430, 219] on select "*****" at bounding box center [231, 217] width 426 height 34
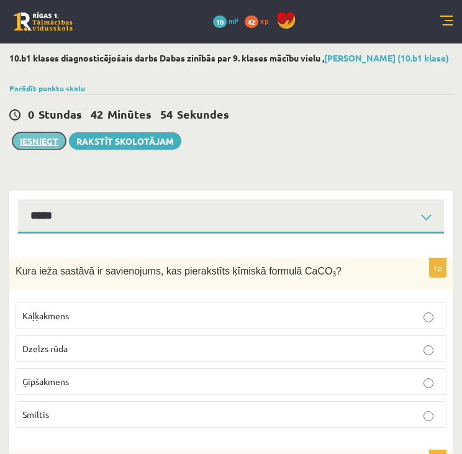
click at [35, 141] on button "Iesniegt" at bounding box center [38, 140] width 53 height 17
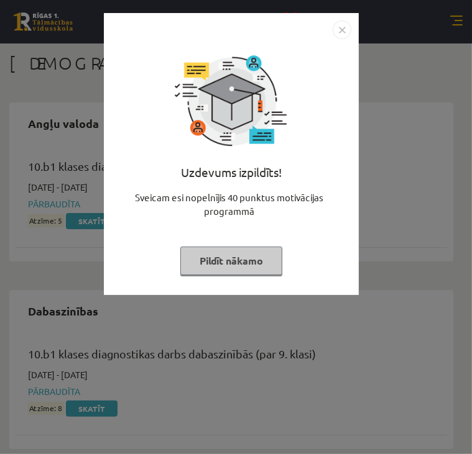
click at [339, 32] on img "Close" at bounding box center [342, 30] width 19 height 19
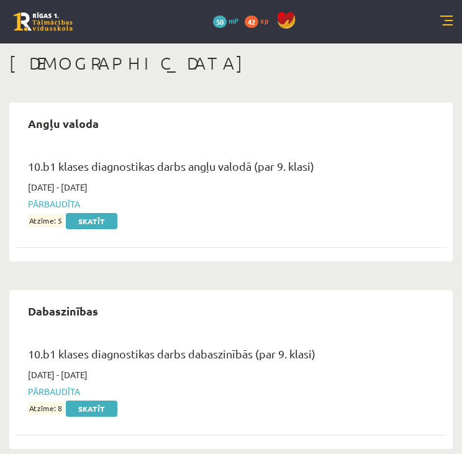
scroll to position [4, 0]
